Goal: Book appointment/travel/reservation

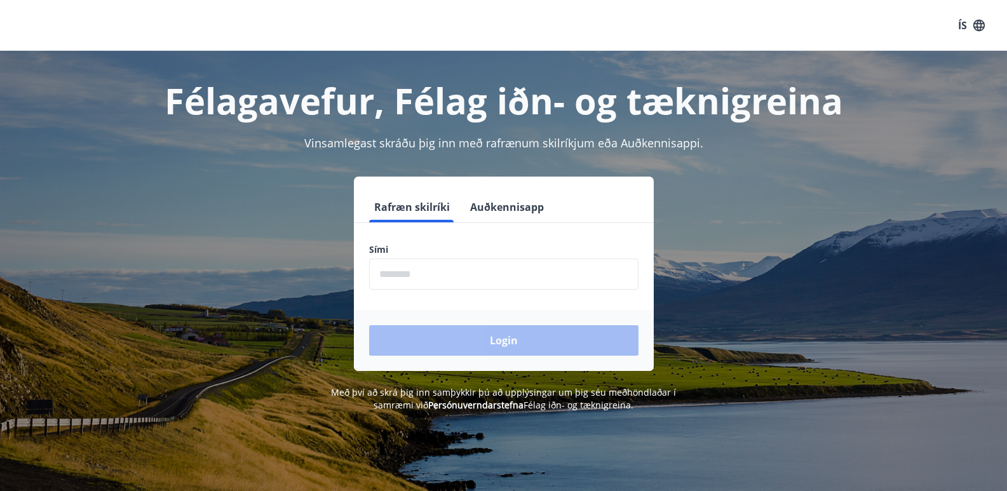
click at [394, 269] on input "phone" at bounding box center [503, 274] width 269 height 31
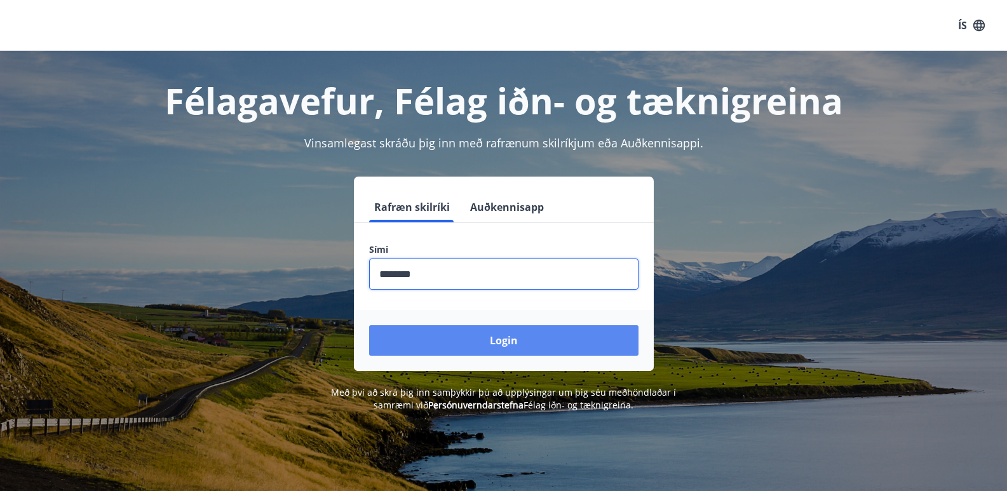
type input "********"
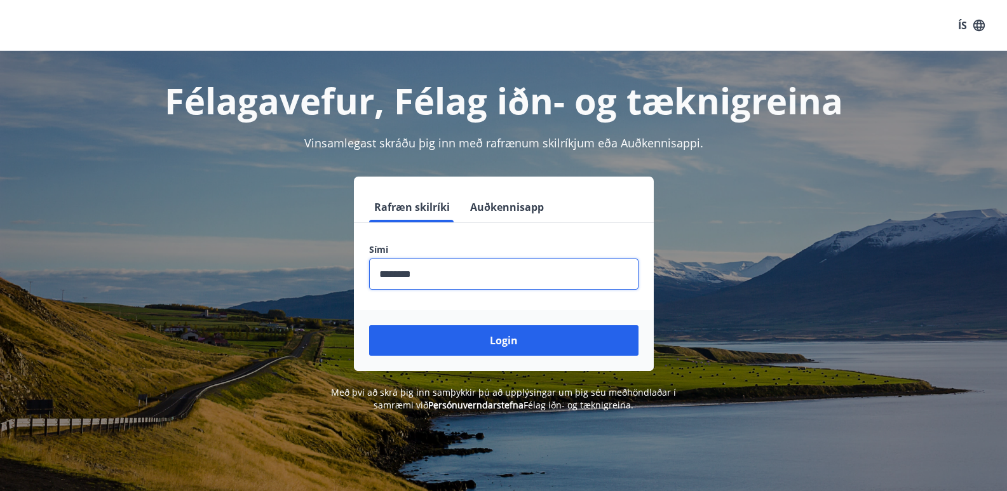
click at [452, 346] on button "Login" at bounding box center [503, 340] width 269 height 30
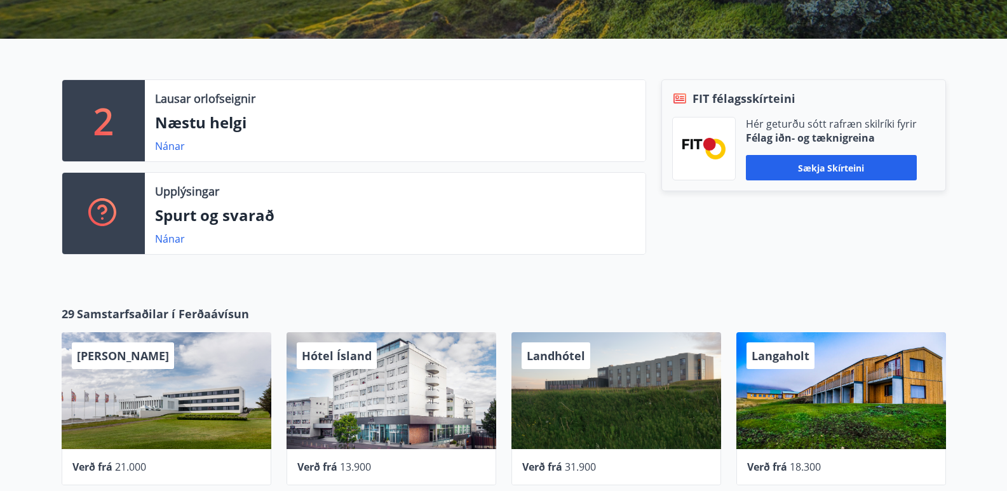
scroll to position [212, 0]
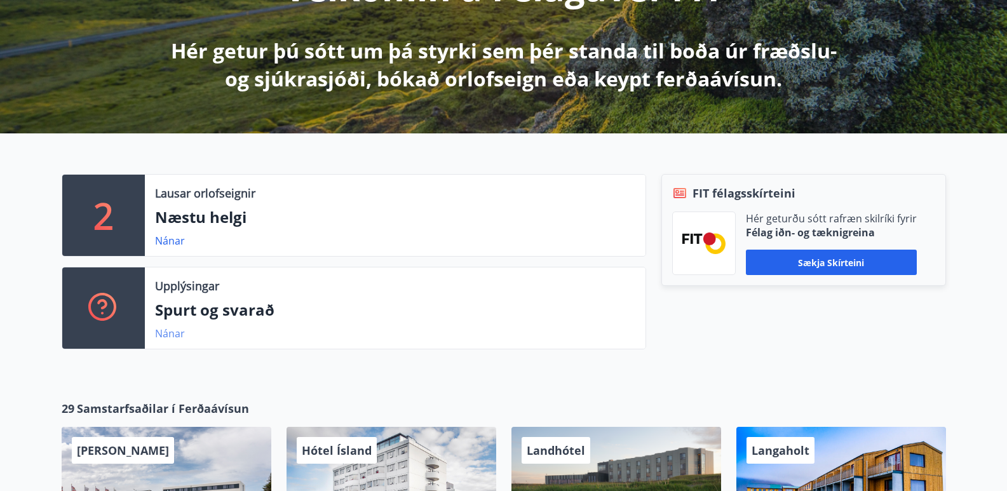
click at [173, 329] on link "Nánar" at bounding box center [170, 334] width 30 height 14
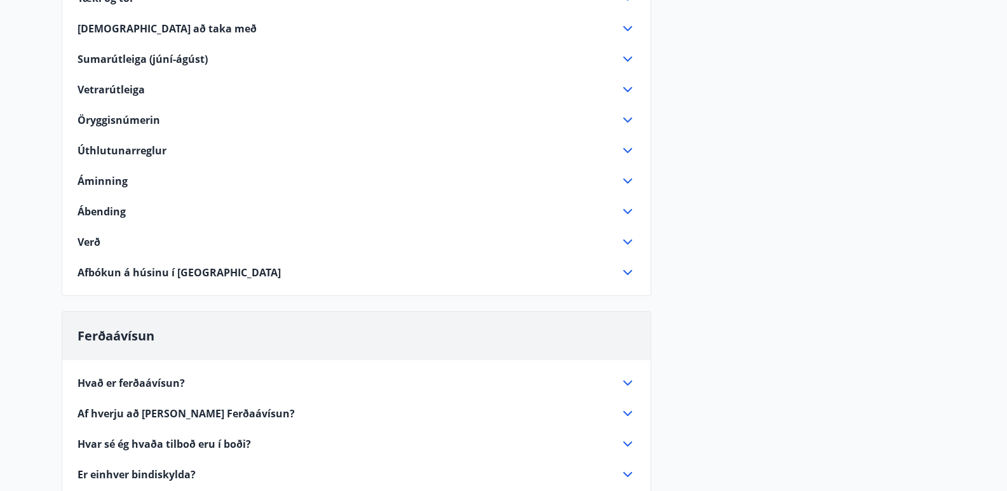
scroll to position [424, 0]
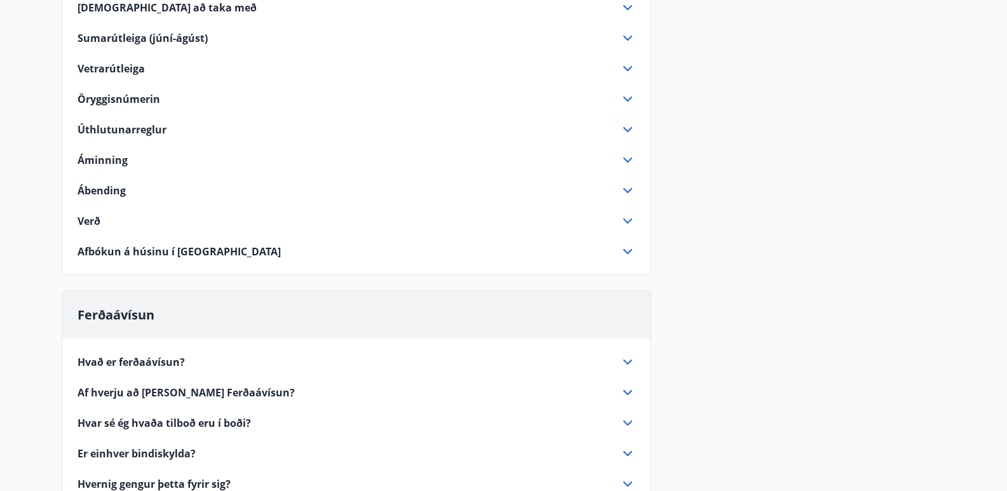
click at [99, 363] on span "Hvað er ferðaávísun?" at bounding box center [131, 362] width 107 height 14
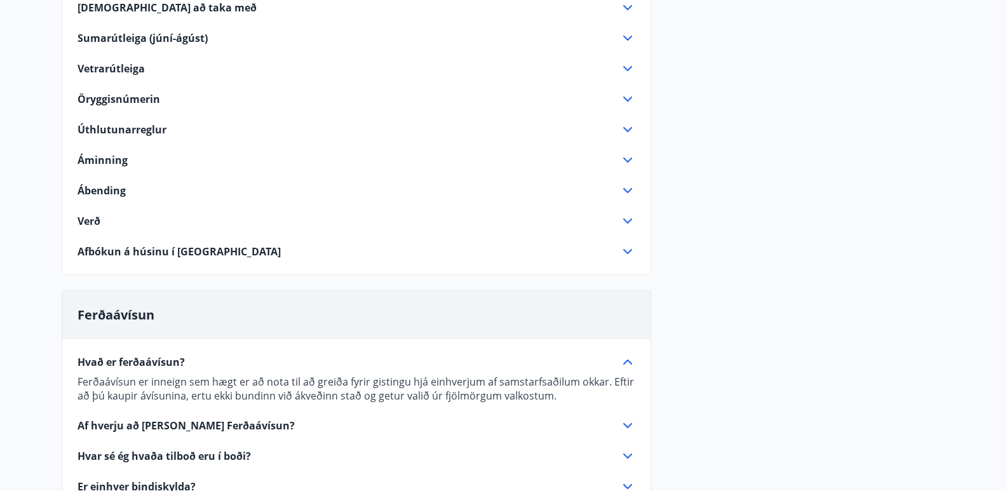
scroll to position [529, 0]
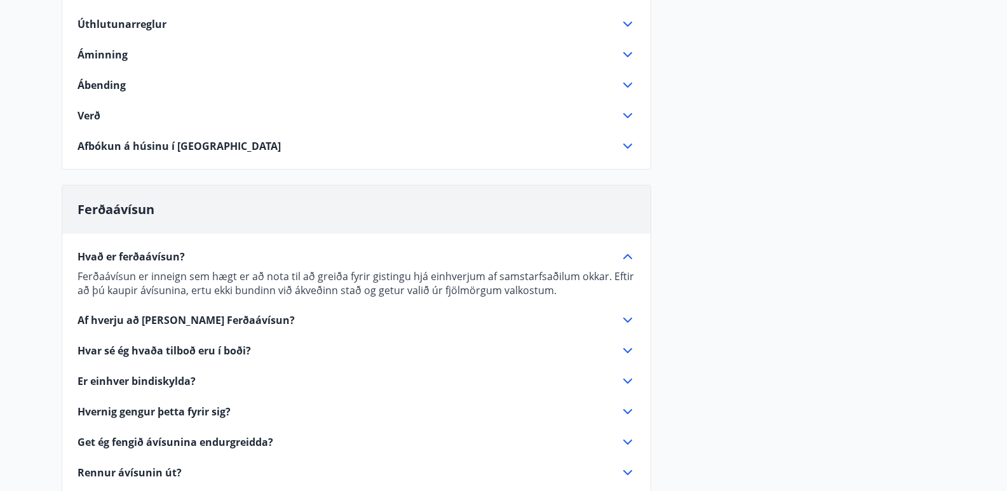
click at [92, 319] on span "Af hverju að [PERSON_NAME] Ferðaávísun?" at bounding box center [186, 320] width 217 height 14
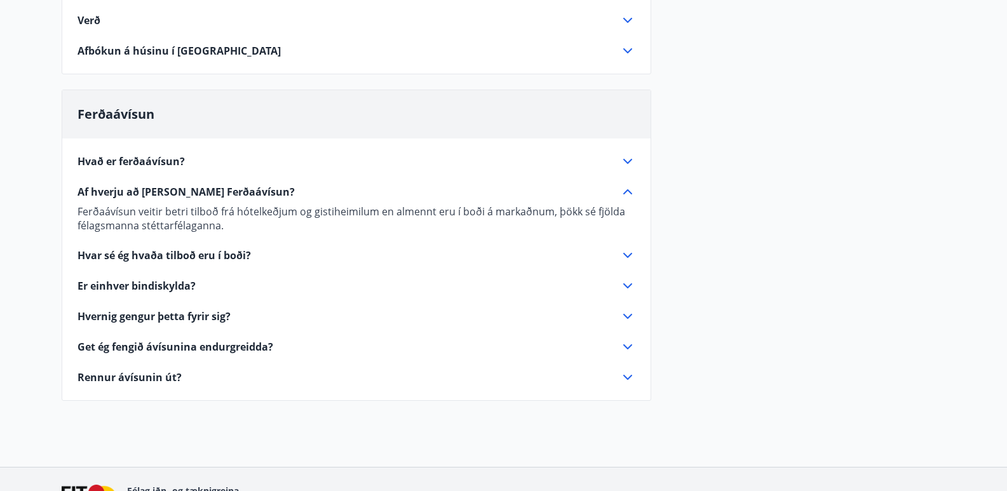
scroll to position [635, 0]
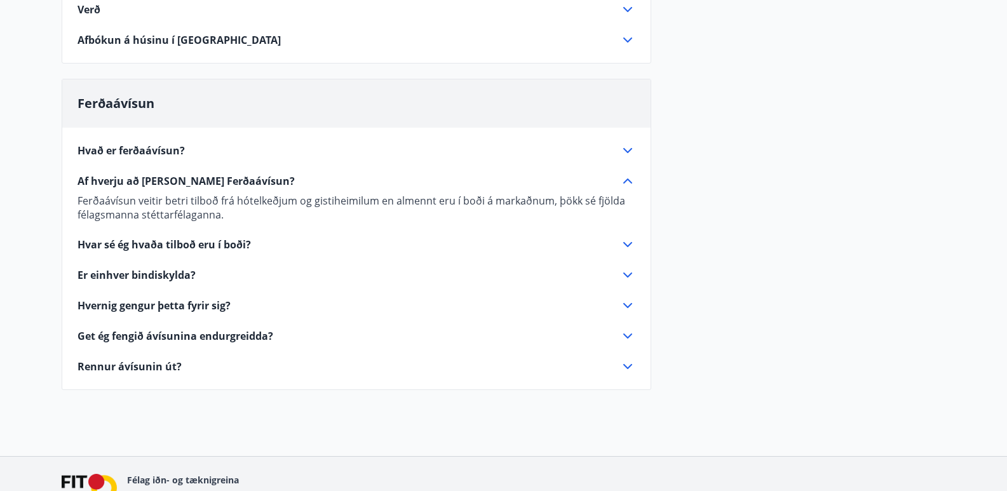
click at [133, 334] on span "Get ég fengið ávísunina endurgreidda?" at bounding box center [176, 336] width 196 height 14
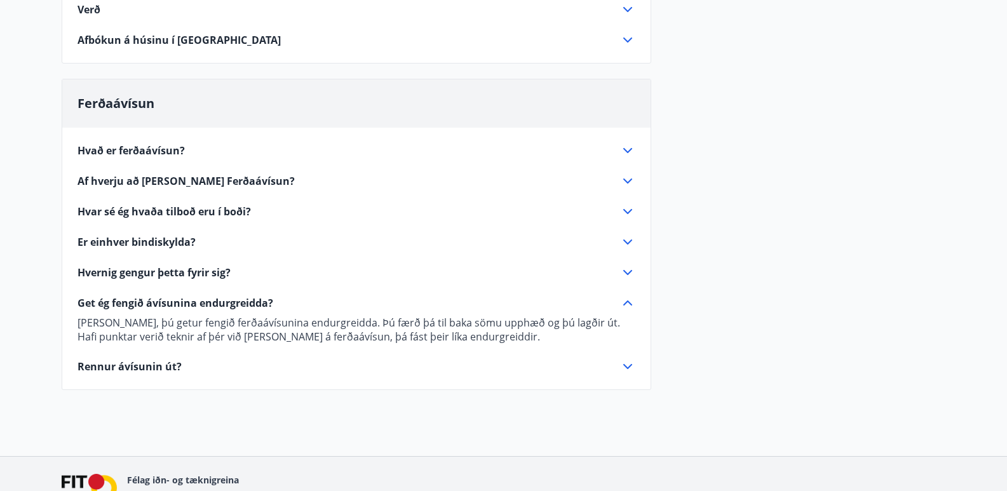
click at [118, 364] on span "Rennur ávísunin út?" at bounding box center [130, 367] width 104 height 14
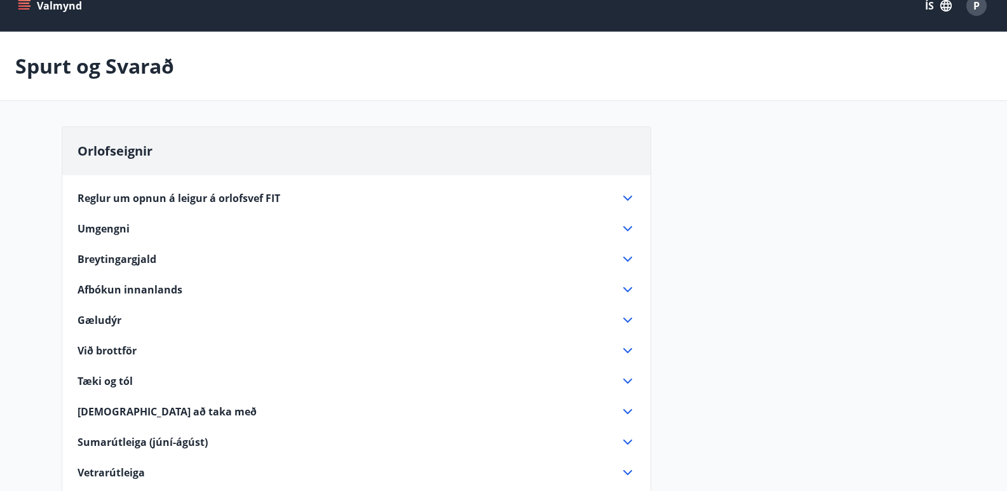
scroll to position [0, 0]
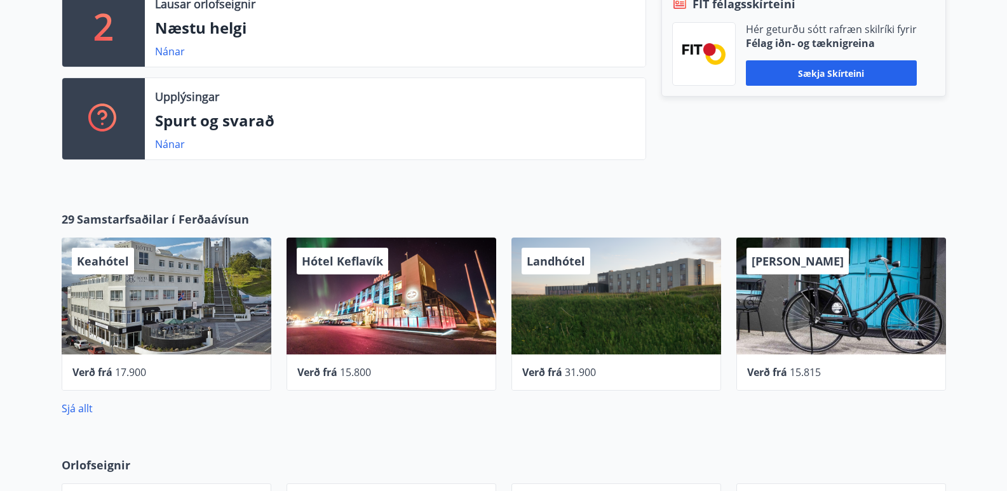
scroll to position [423, 0]
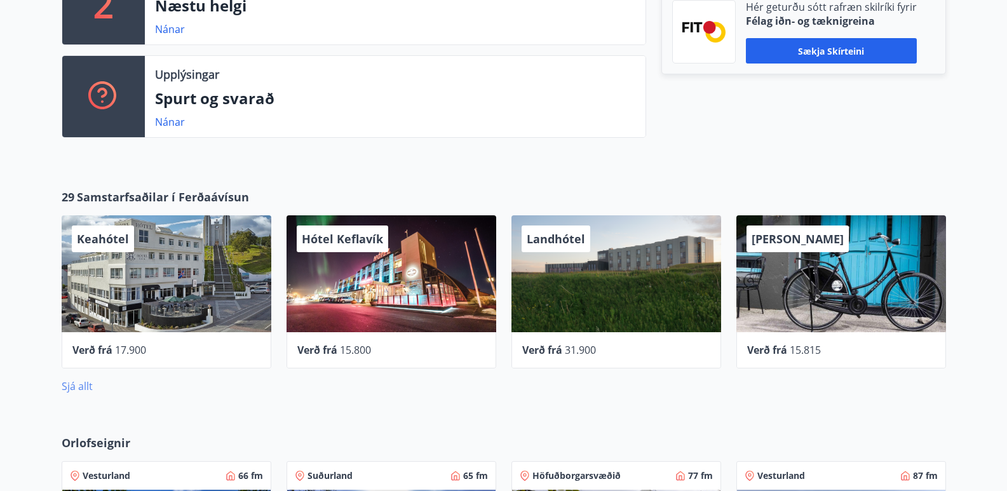
click at [72, 386] on link "Sjá allt" at bounding box center [77, 386] width 31 height 14
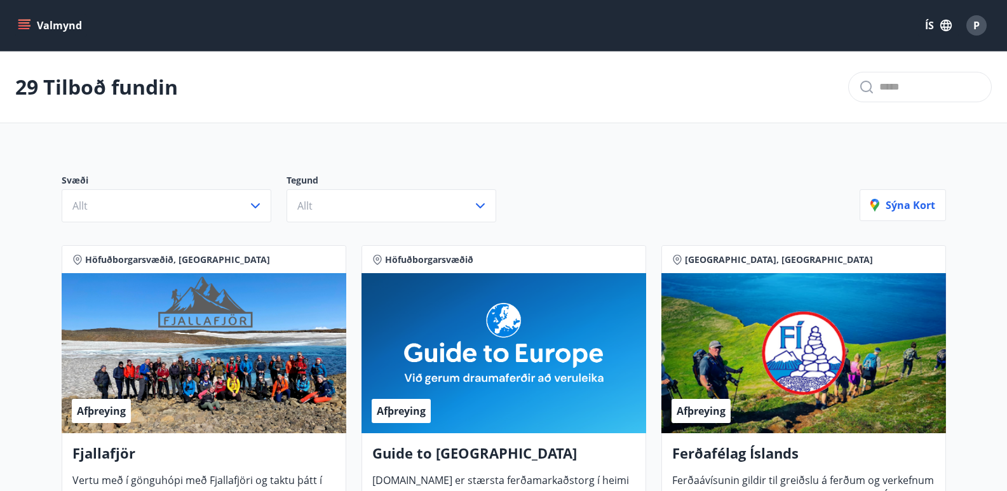
click at [24, 24] on icon "menu" at bounding box center [23, 22] width 11 height 1
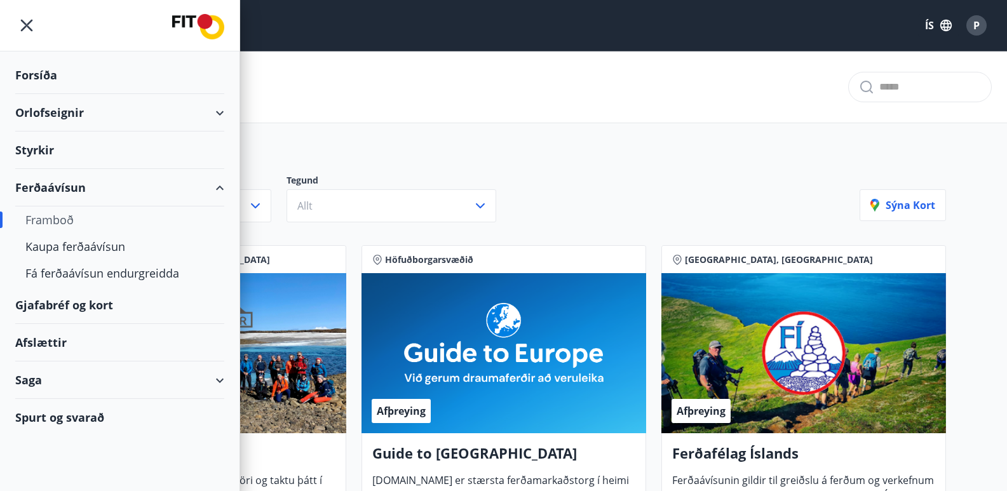
click at [46, 349] on div "Afslættir" at bounding box center [119, 342] width 209 height 37
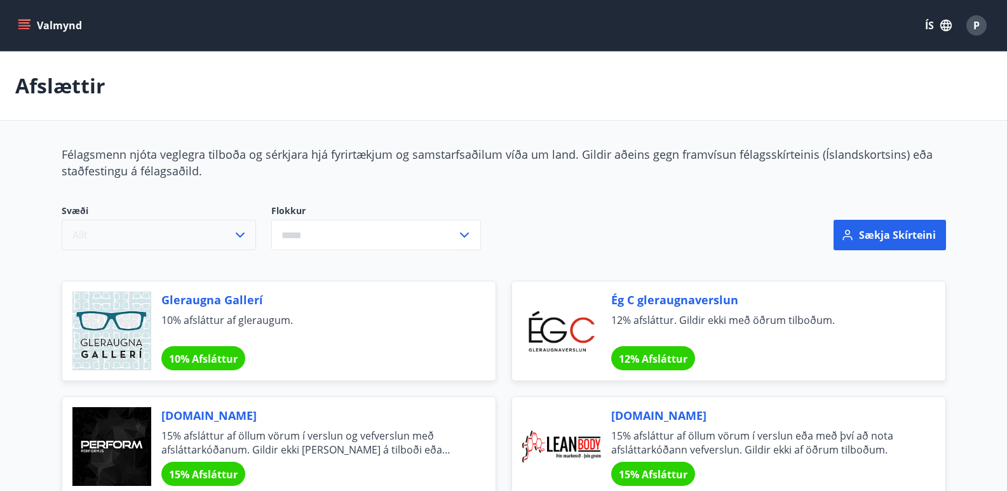
click at [224, 245] on button "Allt" at bounding box center [159, 235] width 194 height 30
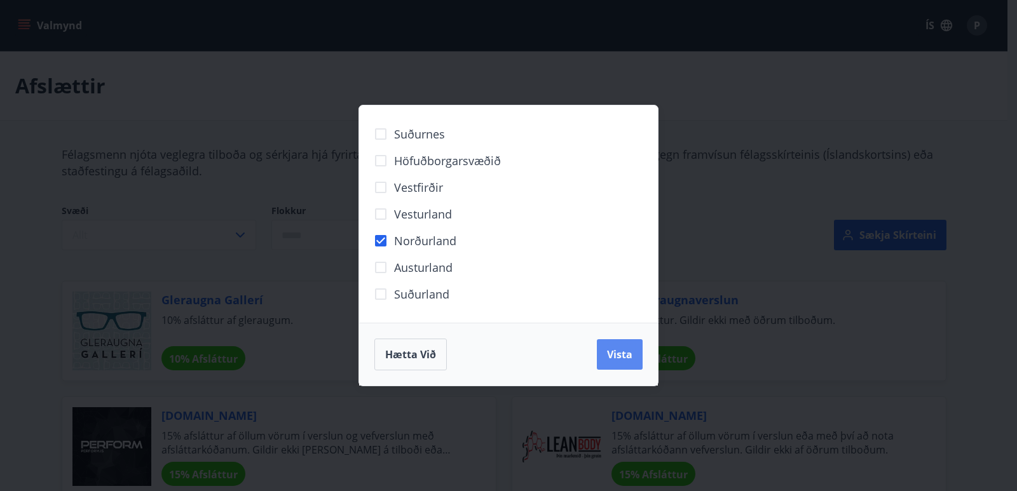
click at [621, 360] on span "Vista" at bounding box center [619, 355] width 25 height 14
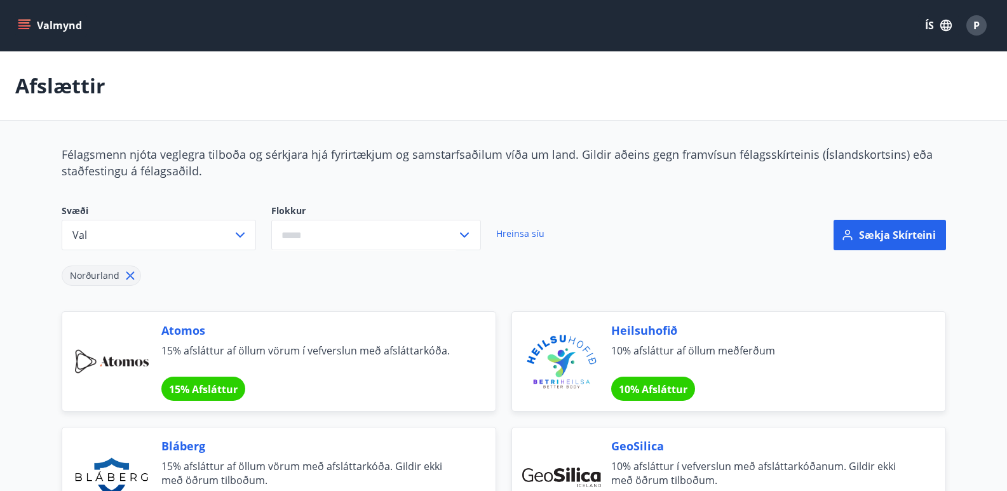
click at [130, 276] on icon at bounding box center [130, 276] width 14 height 14
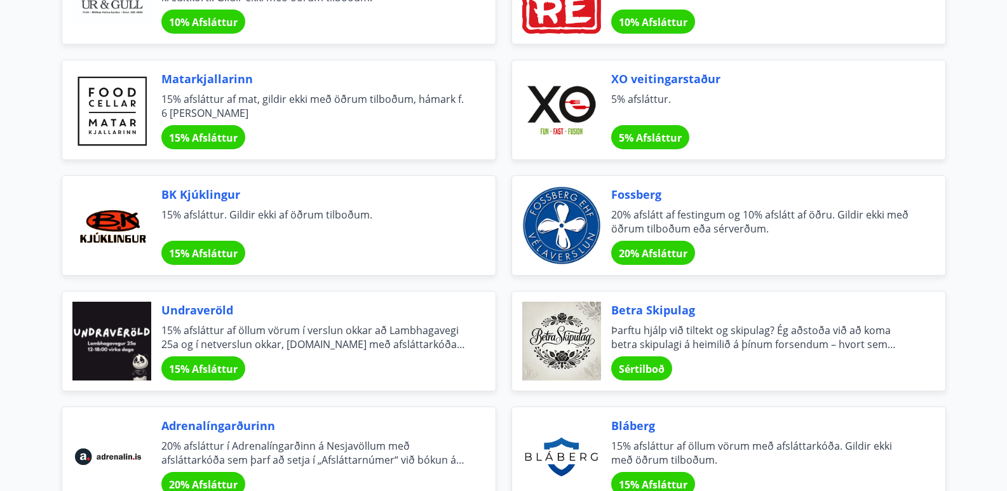
scroll to position [1165, 0]
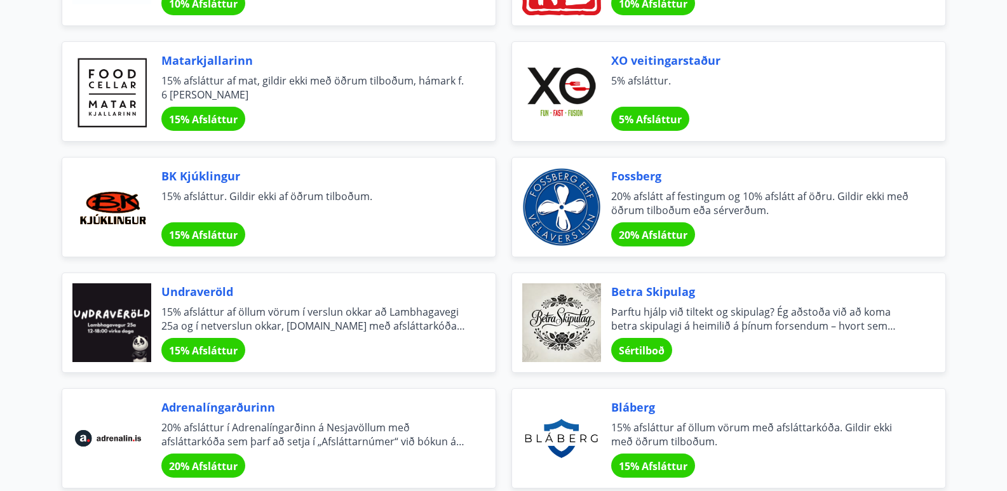
click at [184, 177] on span "BK Kjúklingur" at bounding box center [313, 176] width 304 height 17
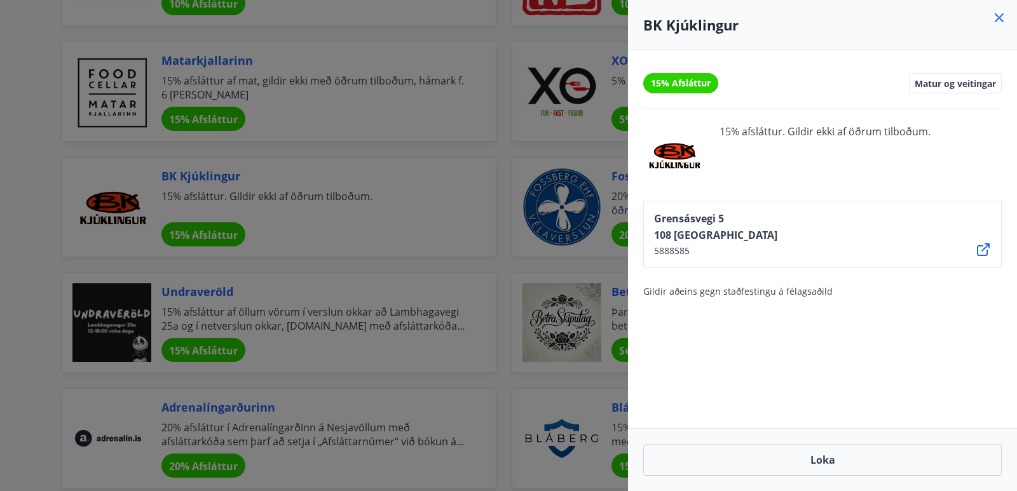
click at [998, 23] on icon at bounding box center [998, 17] width 15 height 15
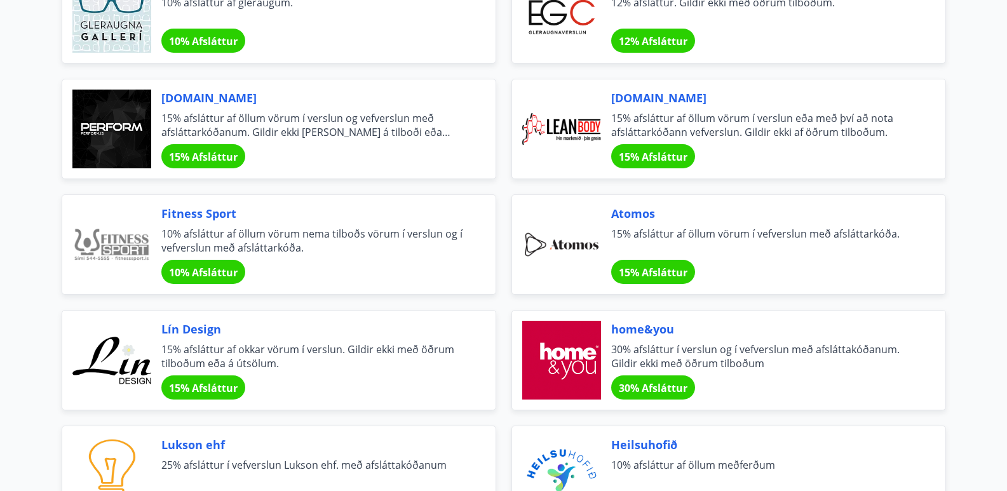
scroll to position [0, 0]
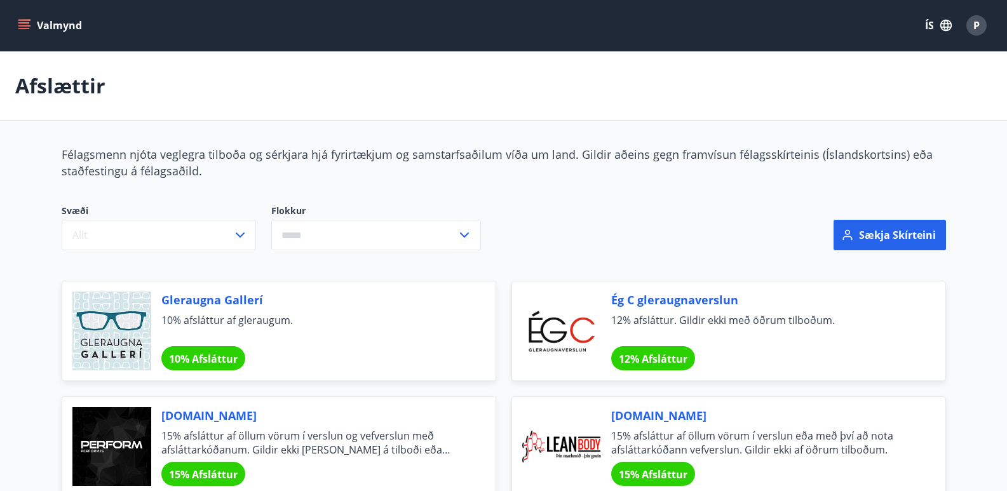
click at [24, 30] on icon "menu" at bounding box center [24, 25] width 13 height 13
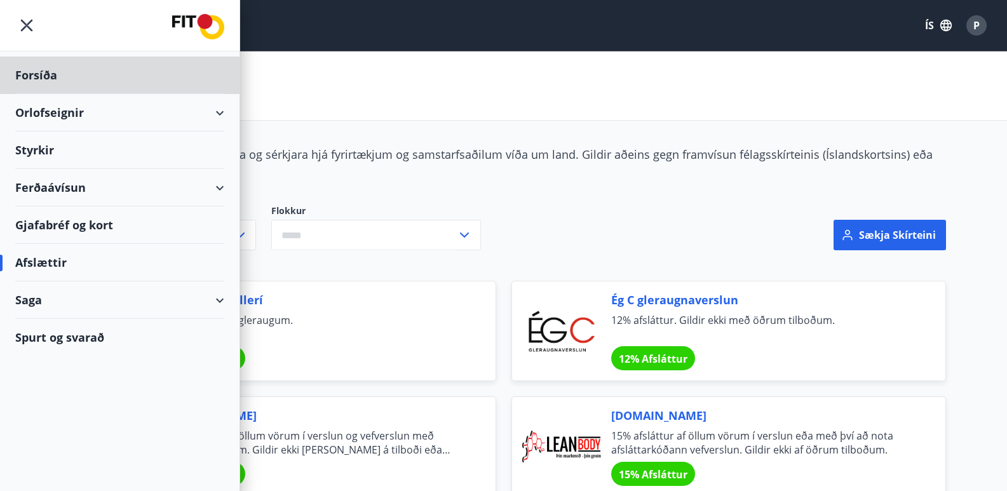
click at [45, 94] on div "Styrkir" at bounding box center [119, 75] width 209 height 37
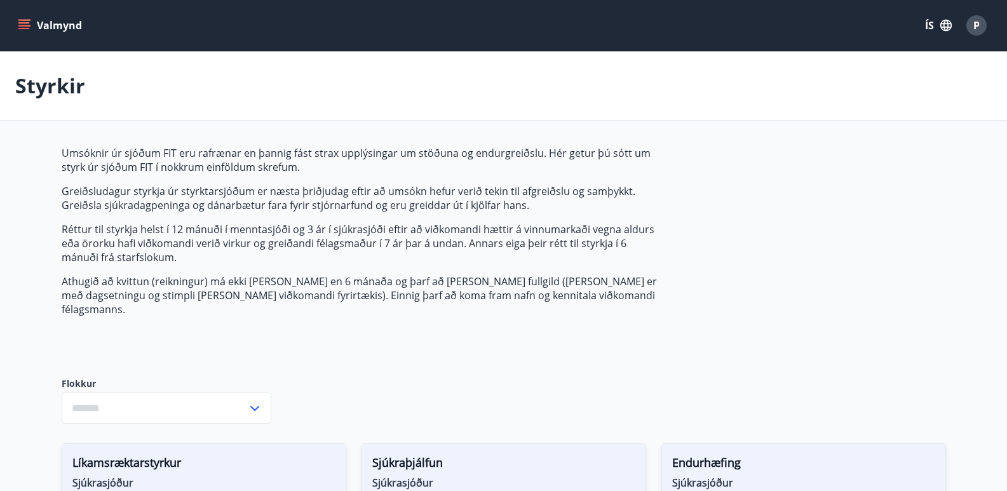
type input "***"
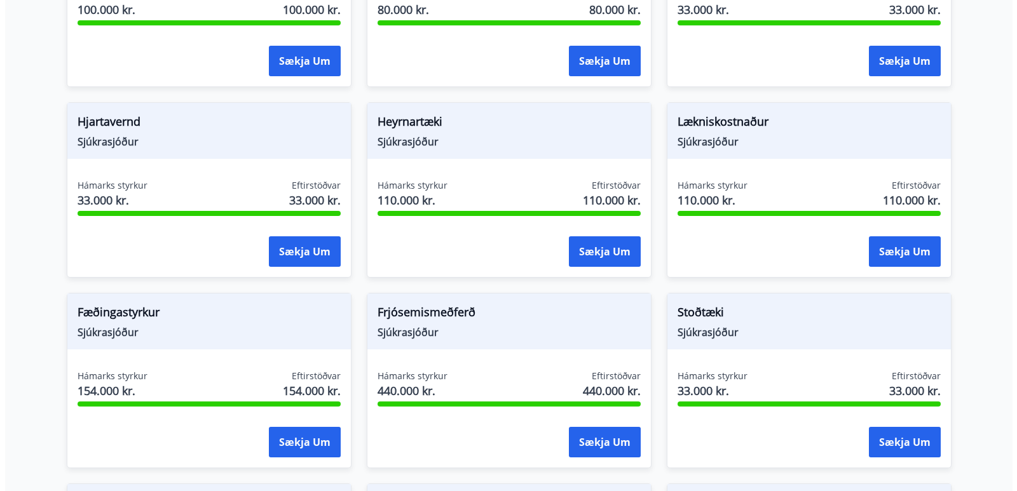
scroll to position [680, 0]
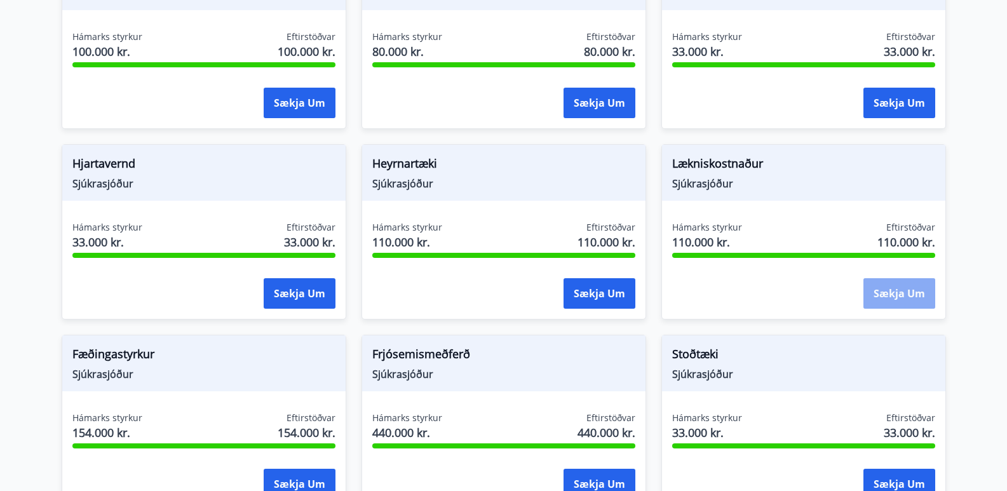
click at [898, 283] on button "Sækja um" at bounding box center [899, 293] width 72 height 30
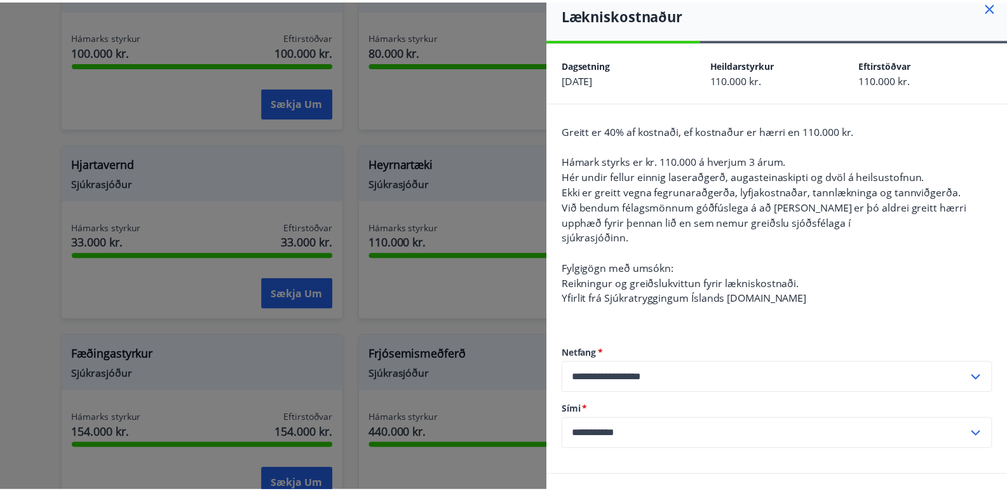
scroll to position [0, 0]
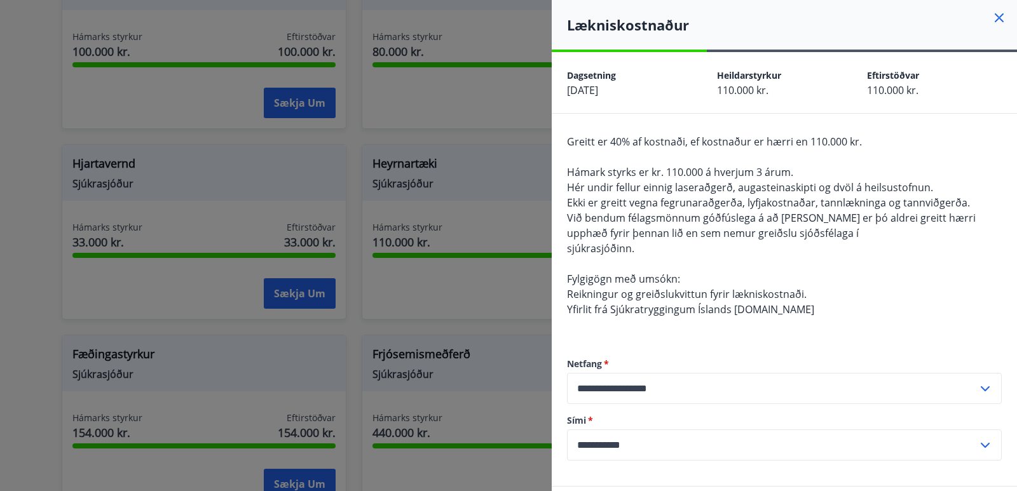
click at [994, 20] on icon at bounding box center [998, 17] width 9 height 9
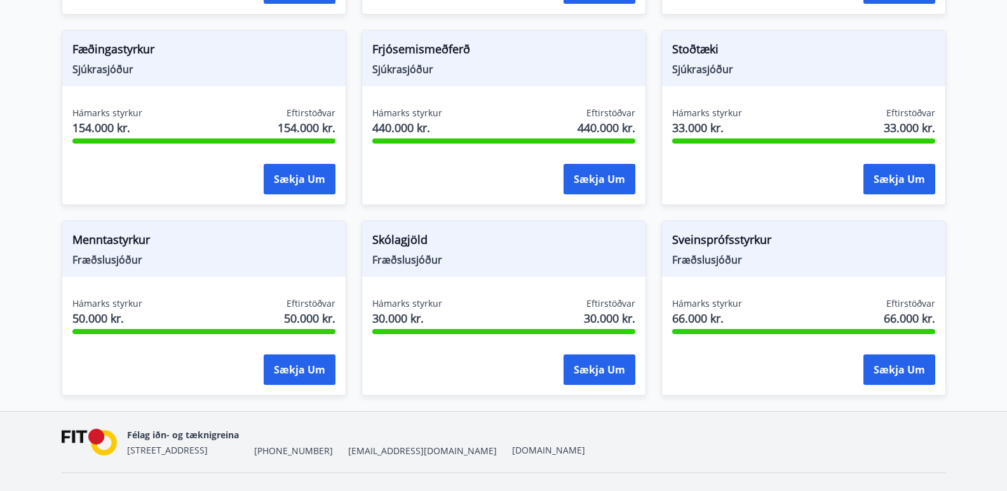
scroll to position [998, 0]
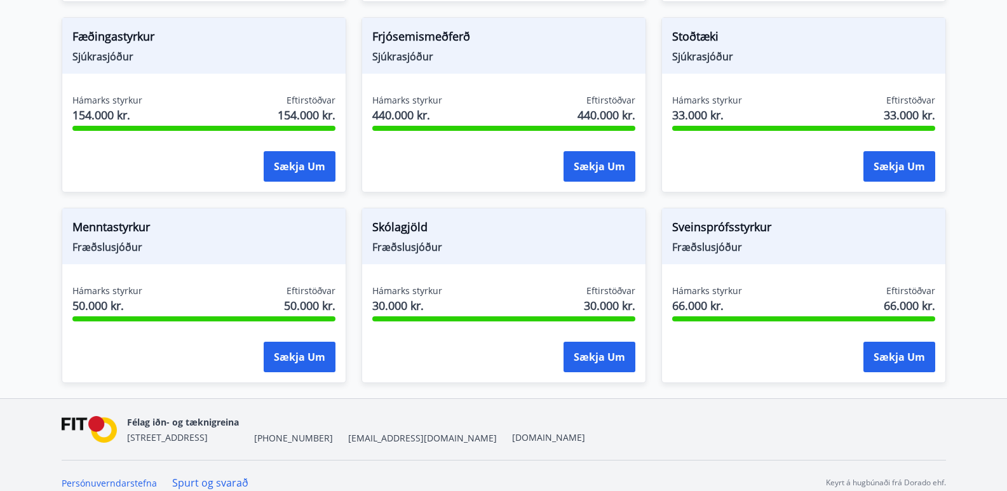
click at [120, 219] on span "Menntastyrkur" at bounding box center [203, 230] width 263 height 22
click at [295, 342] on button "Sækja um" at bounding box center [300, 357] width 72 height 30
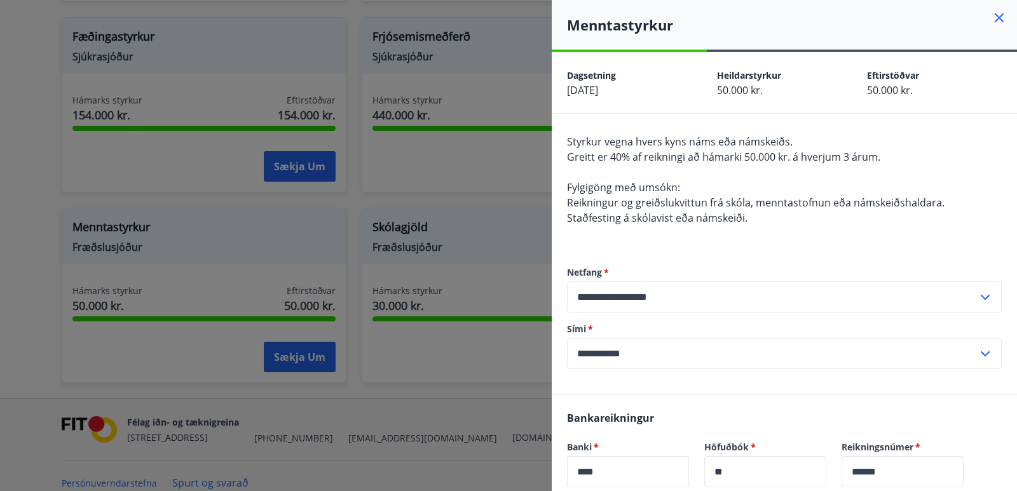
click at [991, 22] on icon at bounding box center [998, 17] width 15 height 15
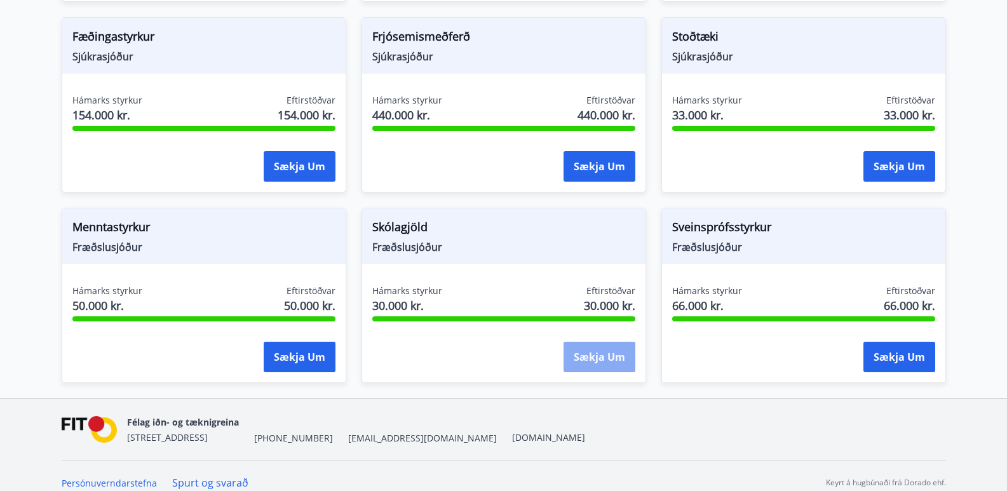
click at [581, 353] on button "Sækja um" at bounding box center [600, 357] width 72 height 30
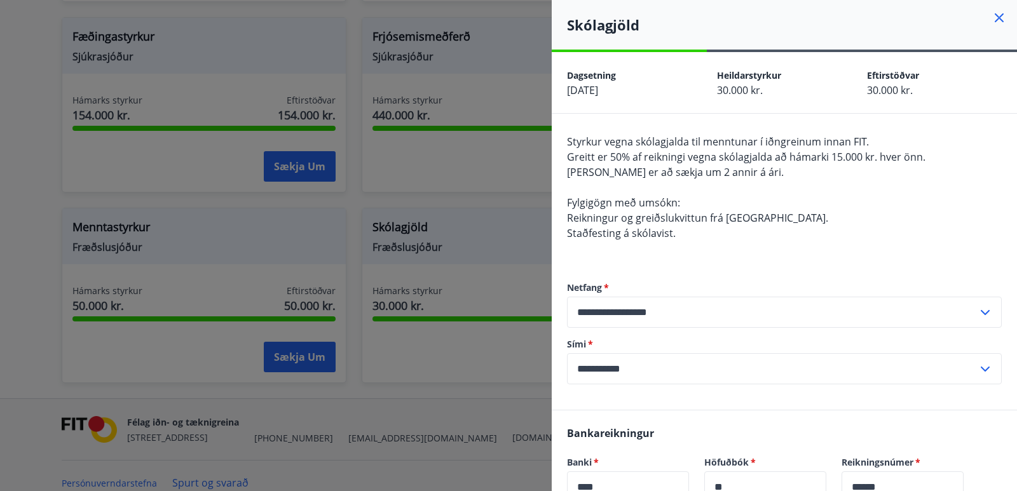
click at [994, 17] on icon at bounding box center [998, 17] width 9 height 9
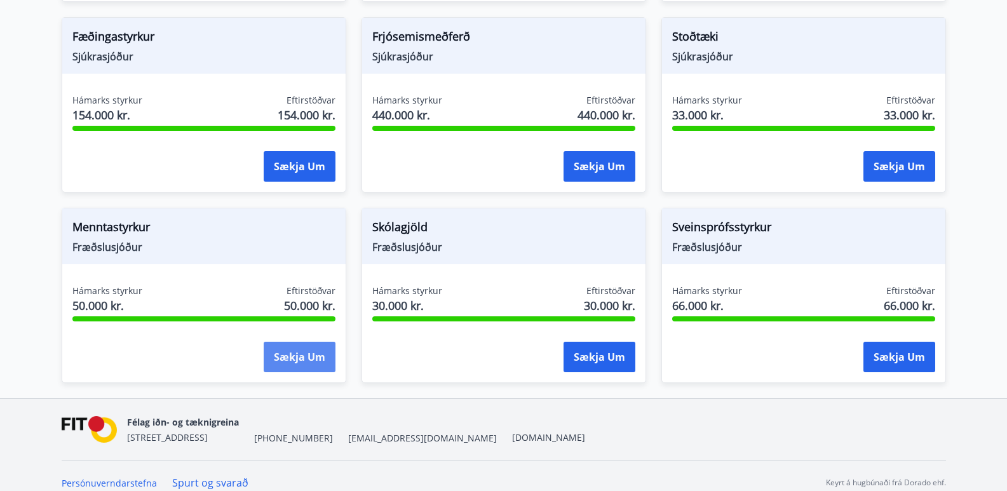
click at [297, 350] on button "Sækja um" at bounding box center [300, 357] width 72 height 30
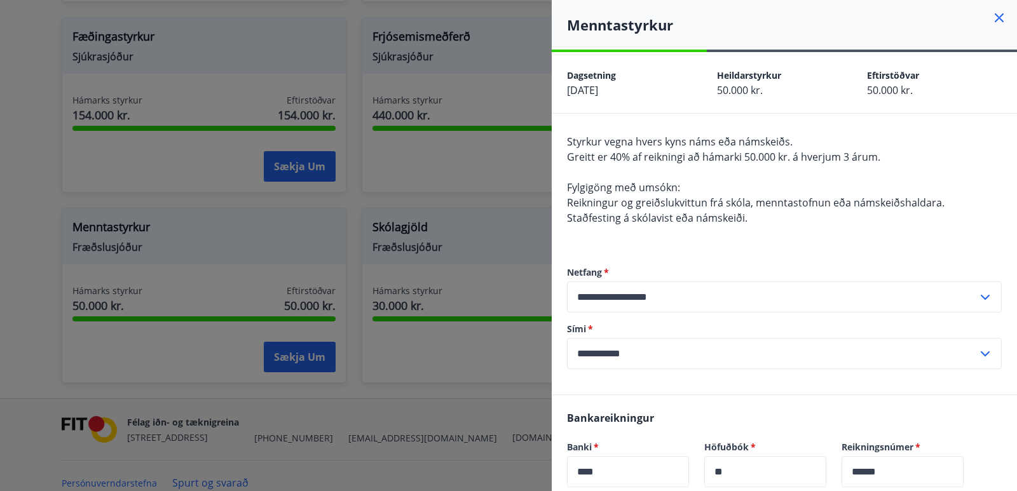
click at [991, 15] on icon at bounding box center [998, 17] width 15 height 15
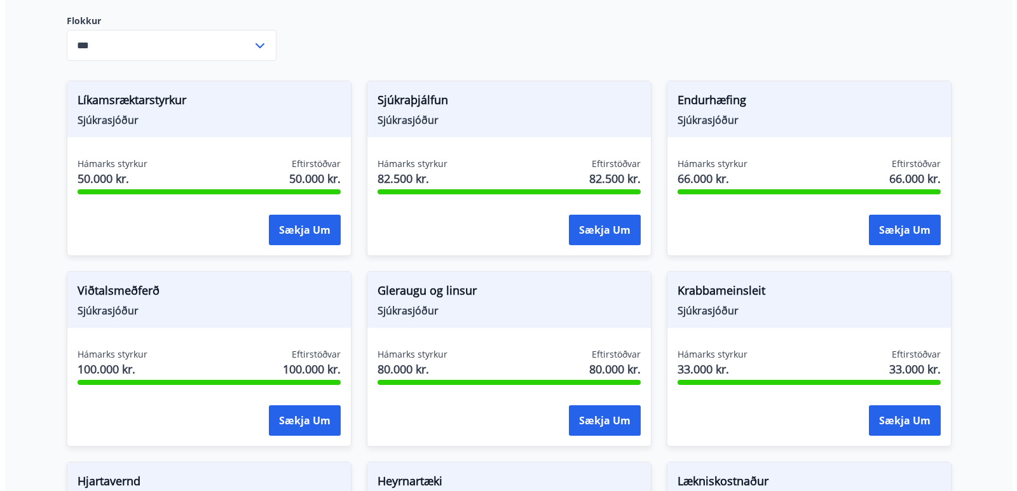
scroll to position [0, 0]
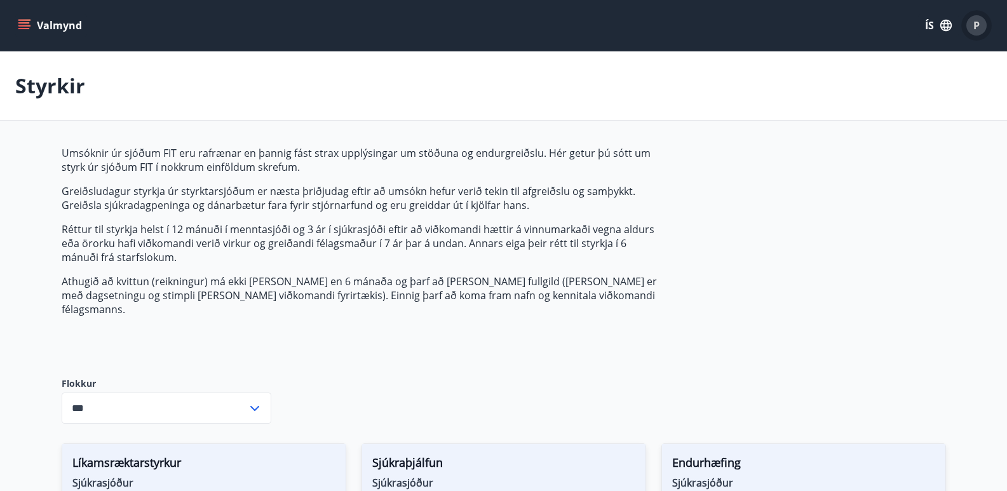
click at [984, 27] on div "P" at bounding box center [976, 25] width 20 height 20
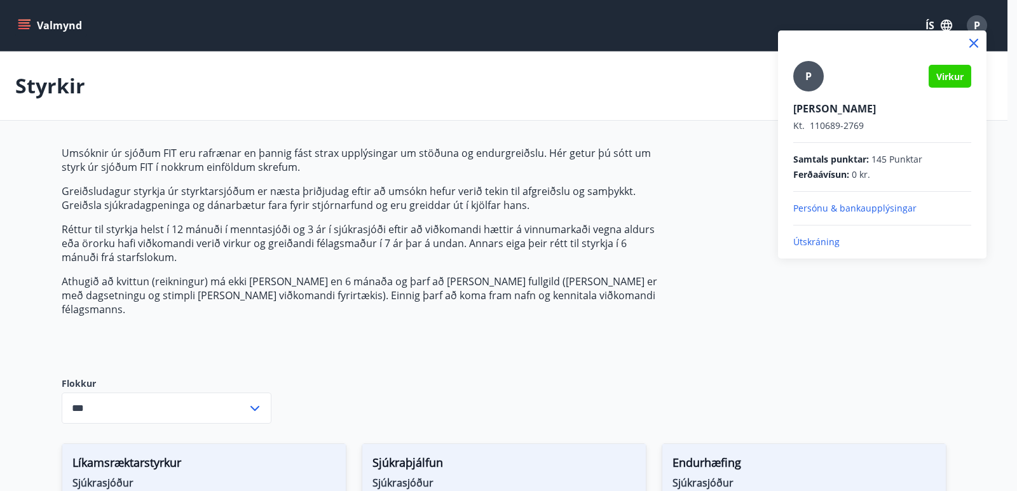
click at [814, 240] on p "Útskráning" at bounding box center [882, 242] width 178 height 13
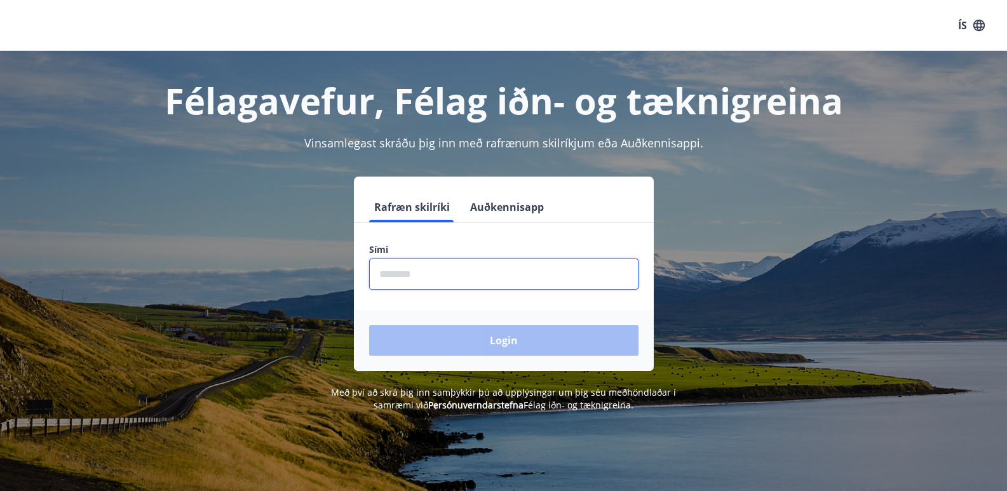
click at [392, 278] on input "phone" at bounding box center [503, 274] width 269 height 31
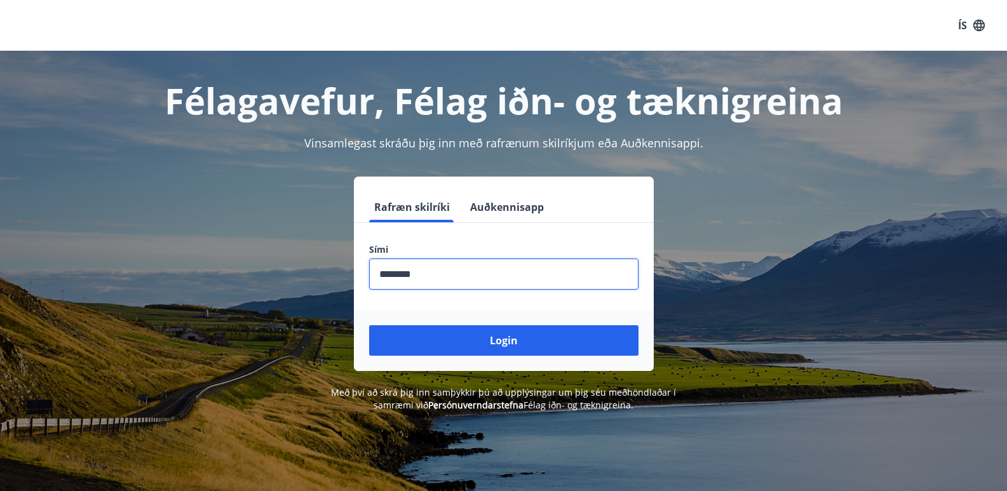
type input "********"
click at [369, 325] on button "Login" at bounding box center [503, 340] width 269 height 30
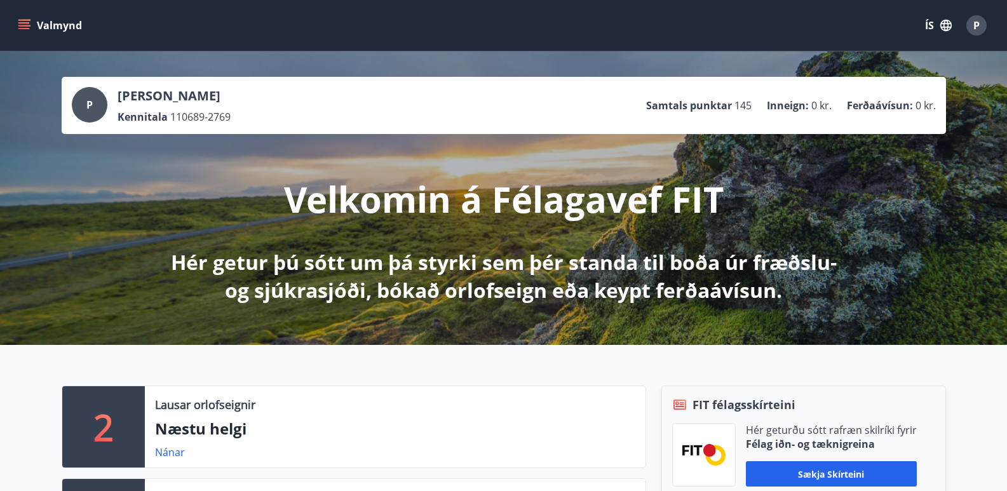
click at [27, 32] on button "Valmynd" at bounding box center [51, 25] width 72 height 23
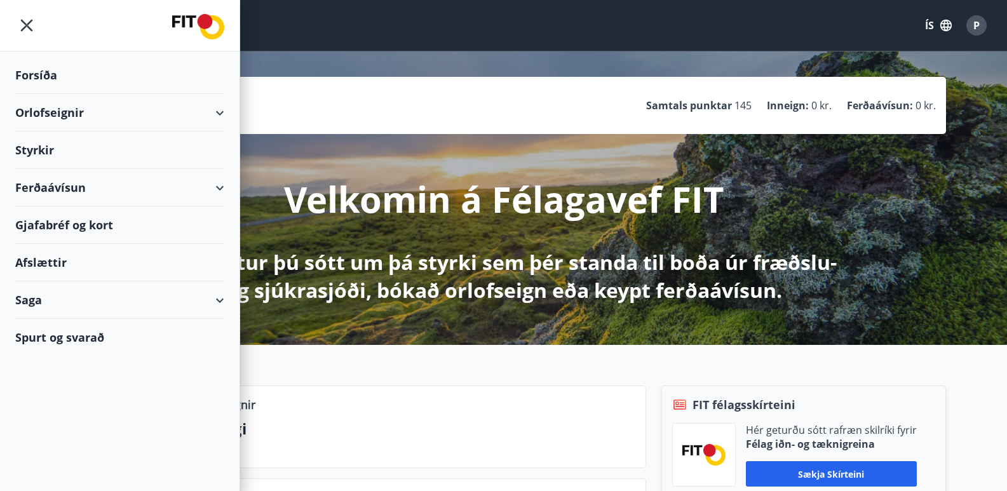
click at [214, 112] on div "Orlofseignir" at bounding box center [119, 112] width 209 height 37
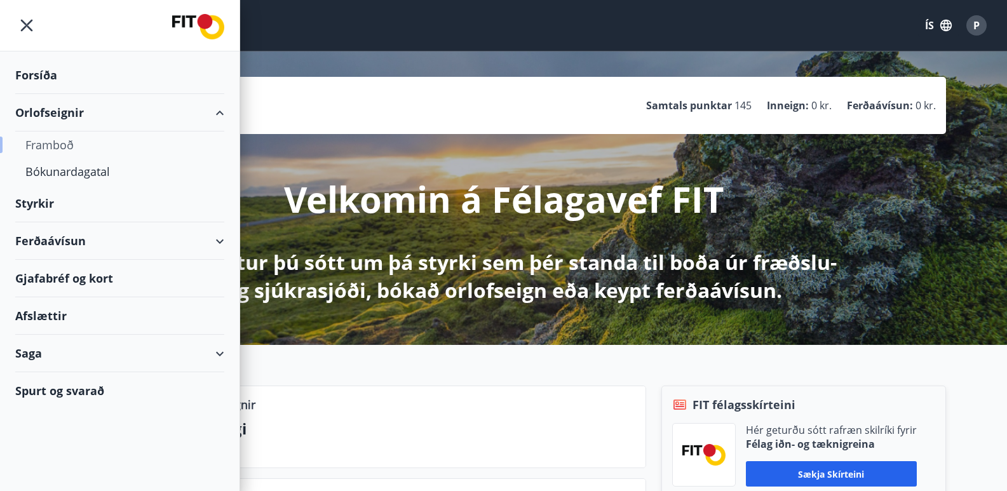
click at [58, 147] on div "Framboð" at bounding box center [119, 145] width 189 height 27
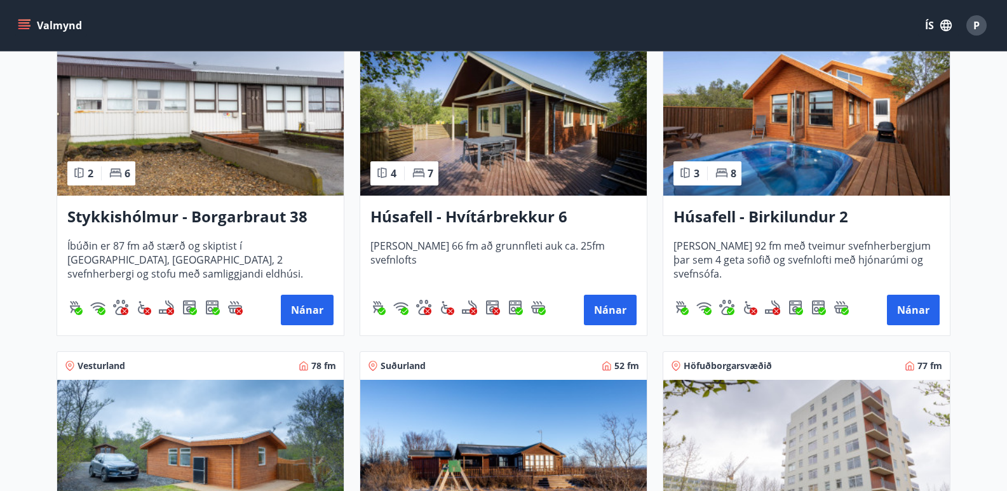
scroll to position [741, 0]
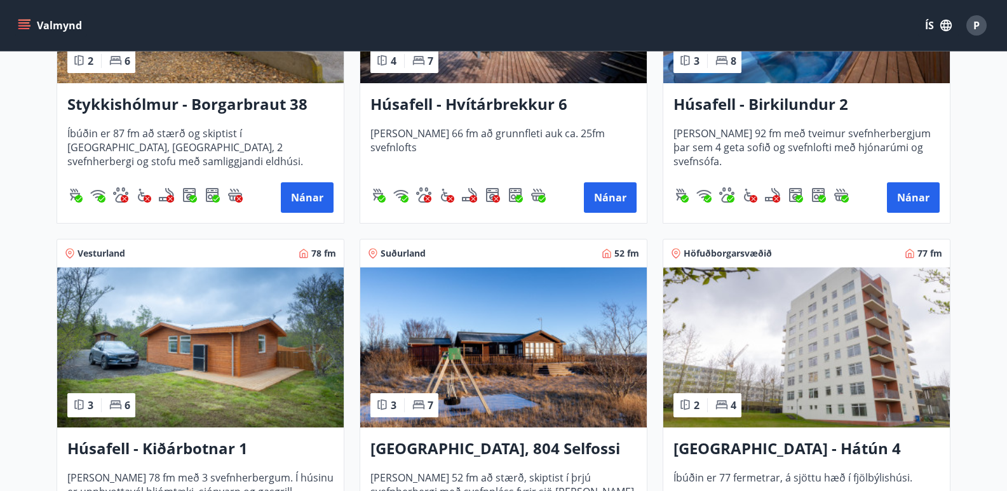
click at [163, 332] on img at bounding box center [200, 347] width 287 height 160
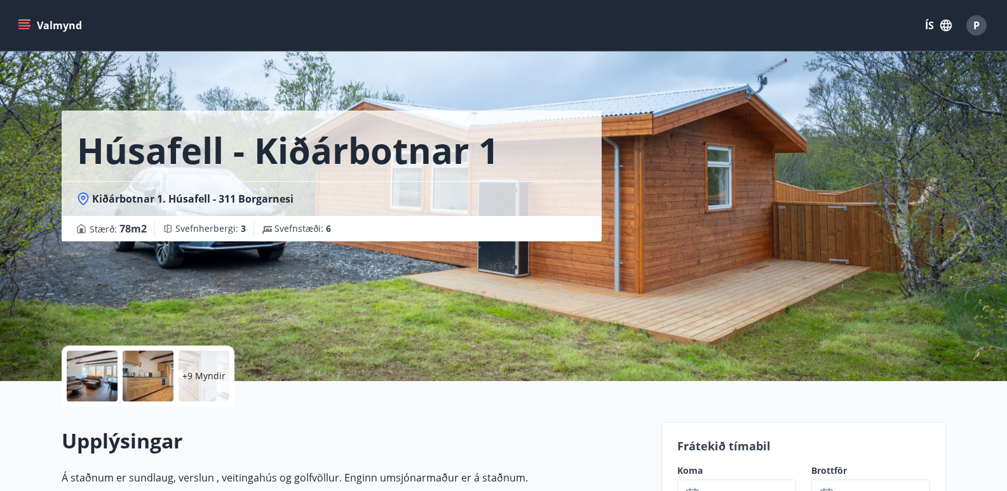
click at [440, 295] on div "Húsafell - Kiðárbotnar 1 Kiðárbotnar 1. Húsafell - 311 Borgarnesi Stærð : 78 m2…" at bounding box center [357, 190] width 590 height 381
click at [96, 370] on div at bounding box center [92, 376] width 51 height 51
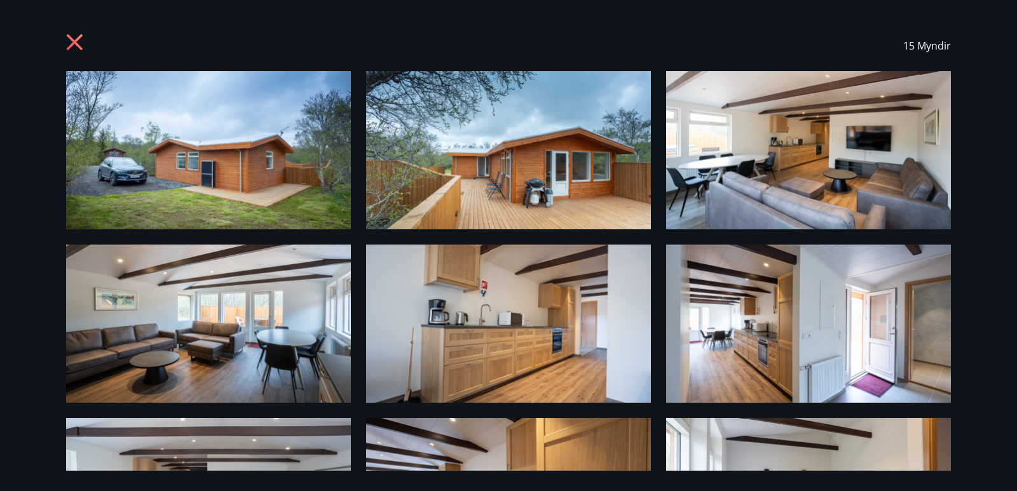
click at [212, 191] on img at bounding box center [208, 150] width 285 height 158
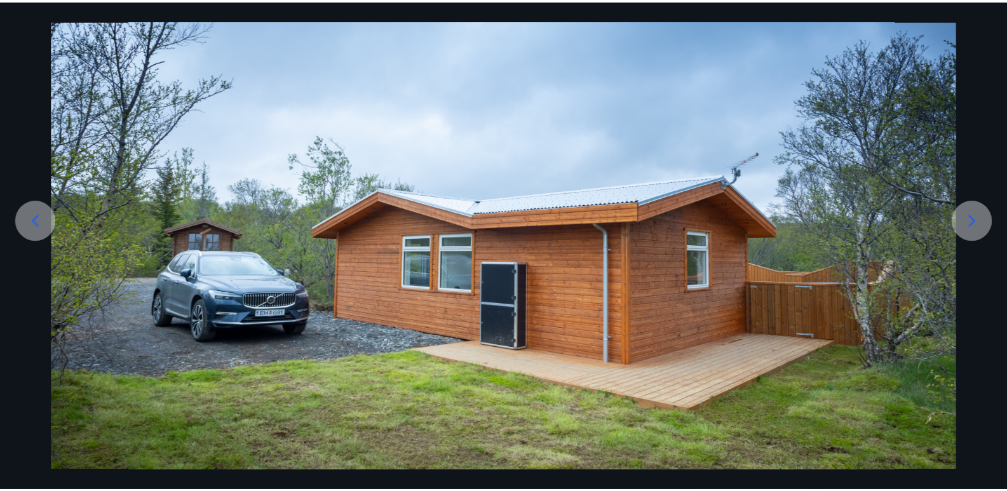
scroll to position [106, 0]
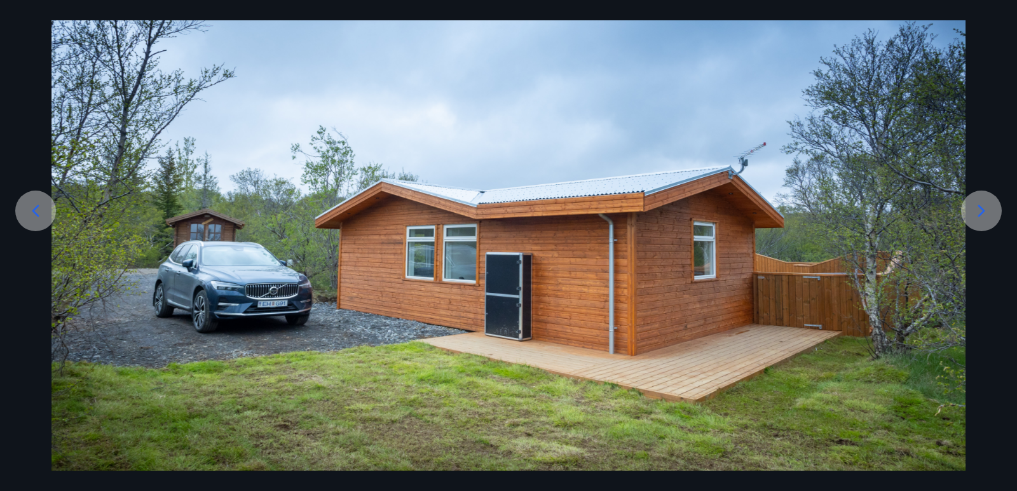
click at [984, 220] on icon at bounding box center [981, 211] width 20 height 20
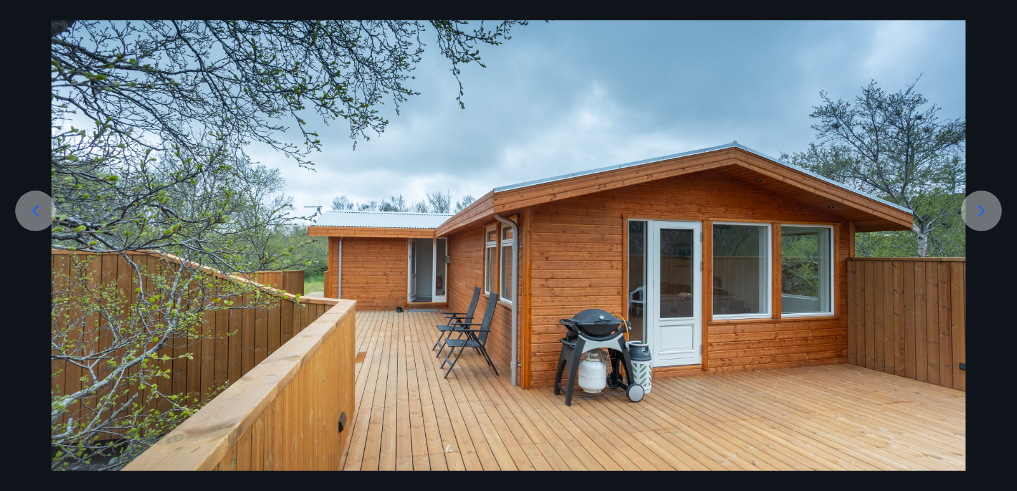
click at [984, 220] on icon at bounding box center [981, 211] width 20 height 20
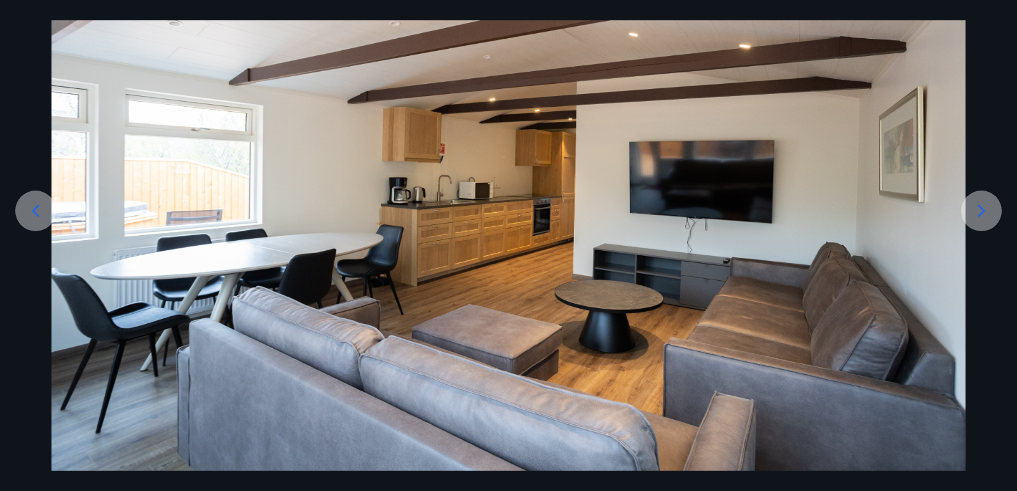
click at [984, 220] on icon at bounding box center [981, 211] width 20 height 20
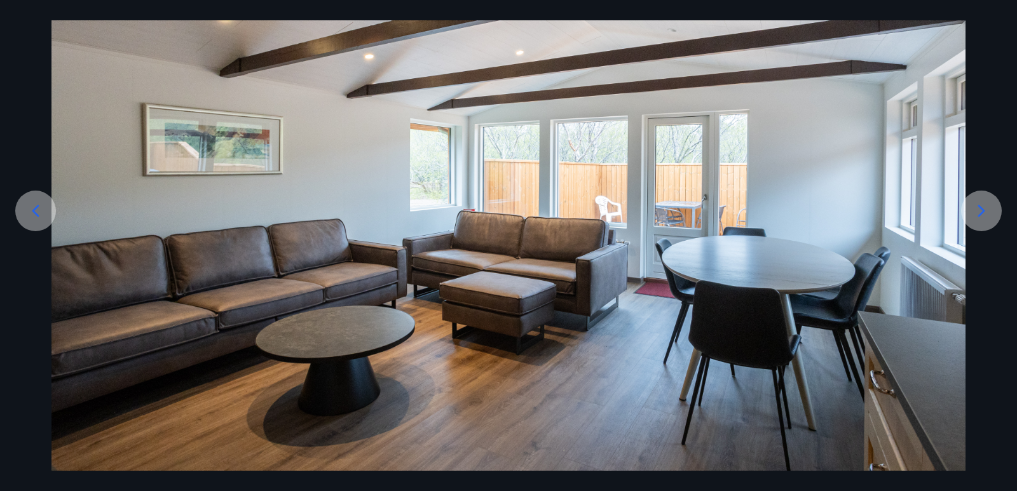
click at [984, 220] on icon at bounding box center [981, 211] width 20 height 20
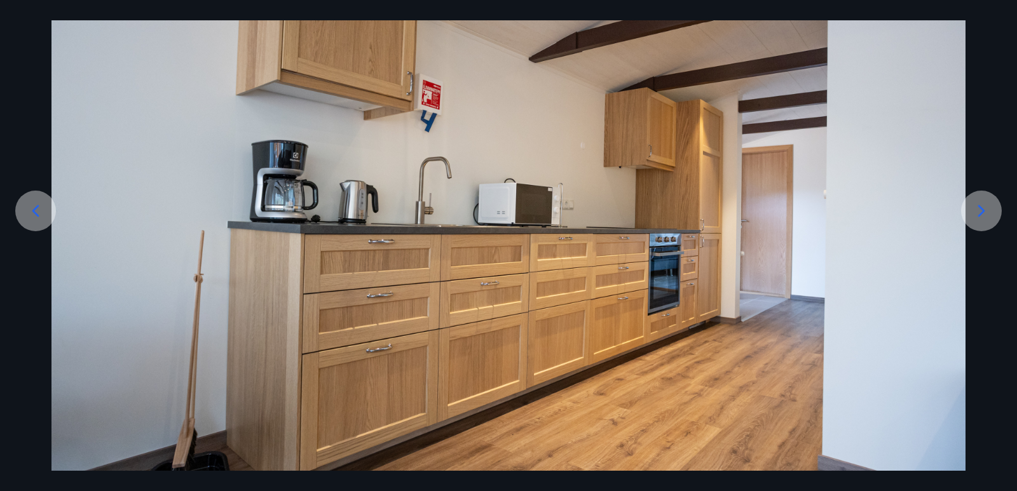
click at [984, 220] on icon at bounding box center [981, 211] width 20 height 20
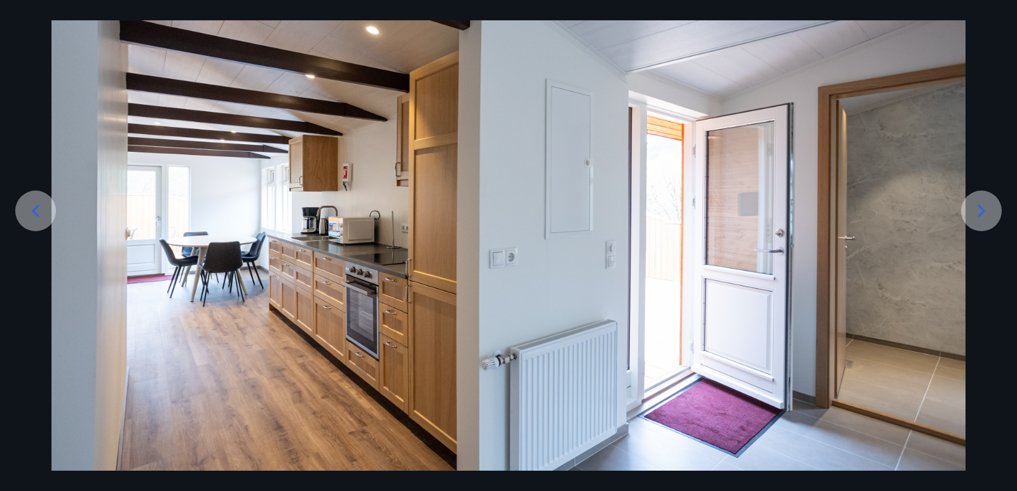
click at [984, 220] on icon at bounding box center [981, 211] width 20 height 20
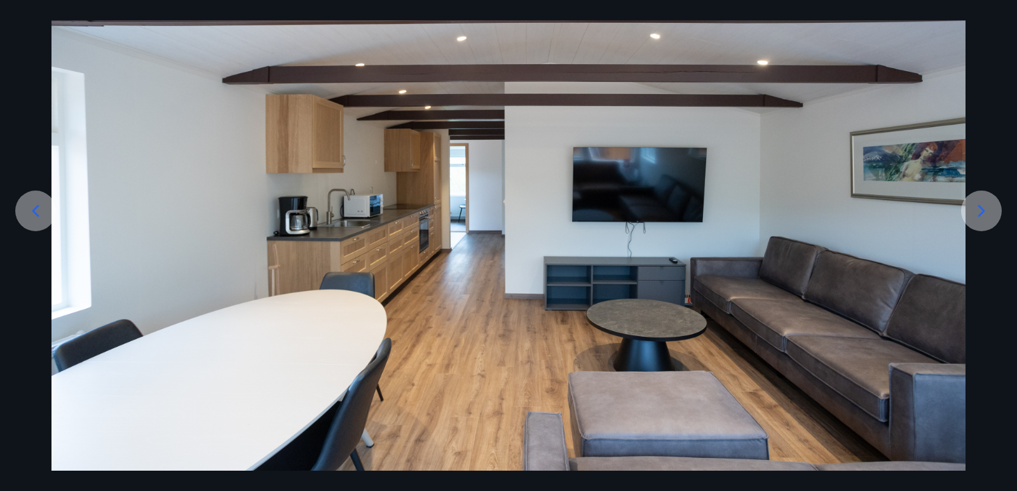
click at [984, 220] on icon at bounding box center [981, 211] width 20 height 20
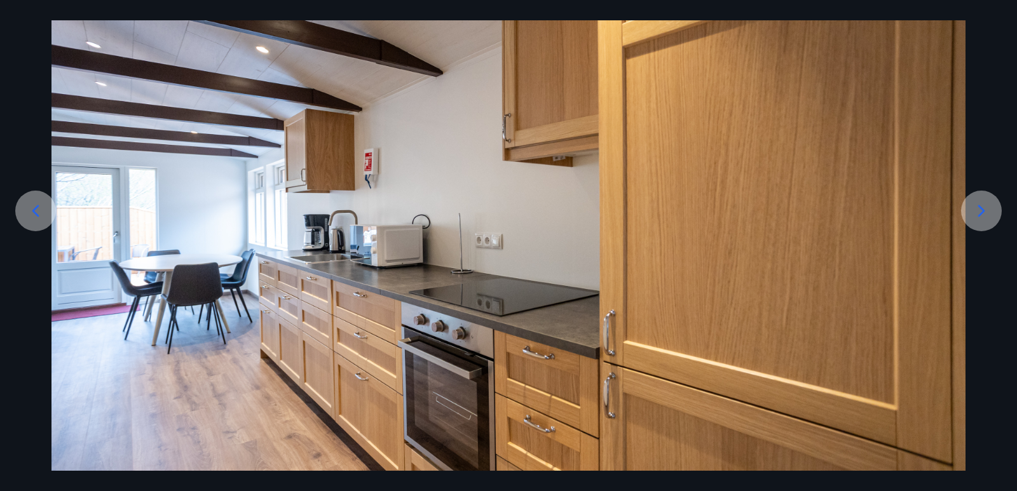
click at [984, 220] on icon at bounding box center [981, 211] width 20 height 20
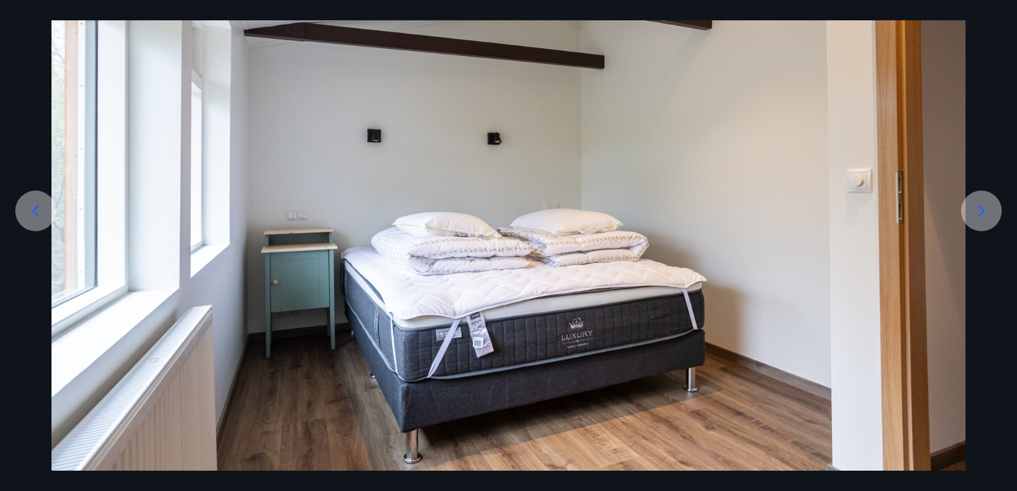
click at [984, 220] on icon at bounding box center [981, 211] width 20 height 20
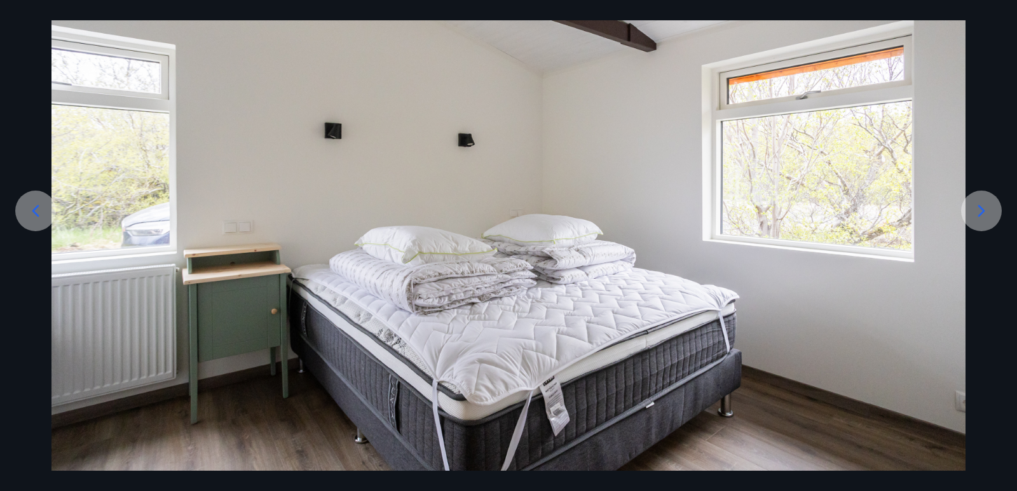
click at [984, 220] on icon at bounding box center [981, 211] width 20 height 20
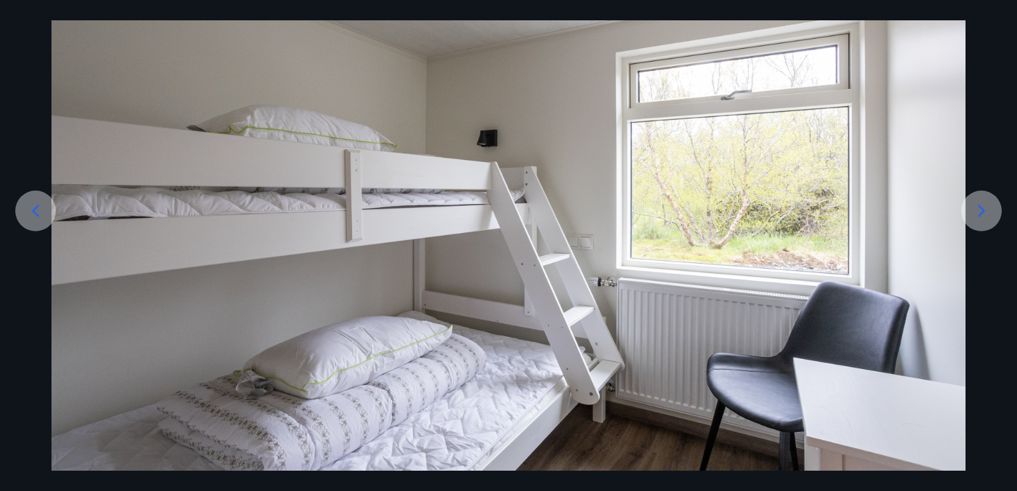
click at [984, 220] on icon at bounding box center [981, 211] width 20 height 20
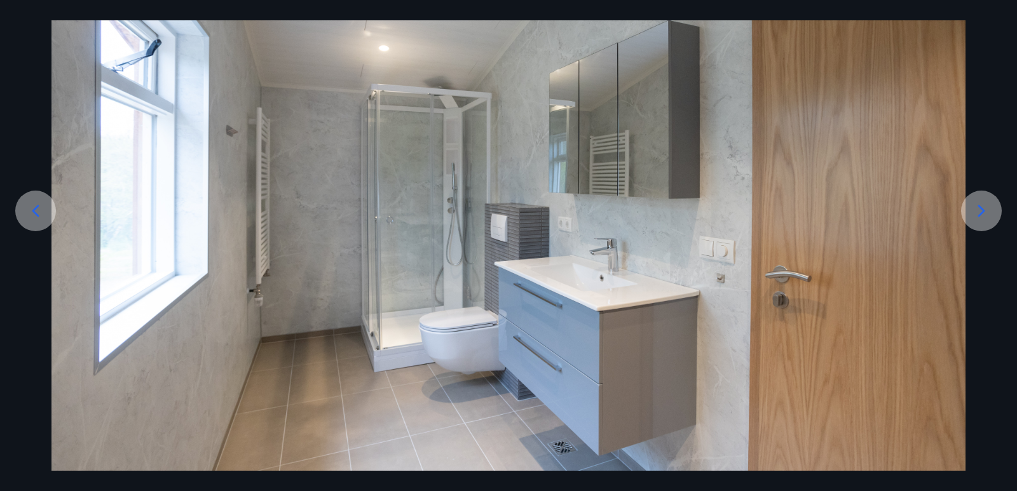
click at [984, 220] on icon at bounding box center [981, 211] width 20 height 20
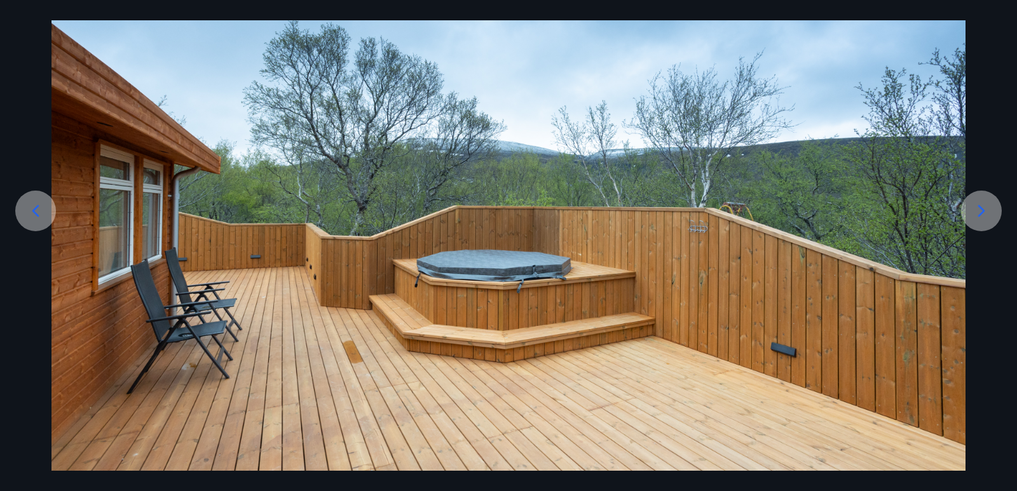
click at [984, 220] on icon at bounding box center [981, 211] width 20 height 20
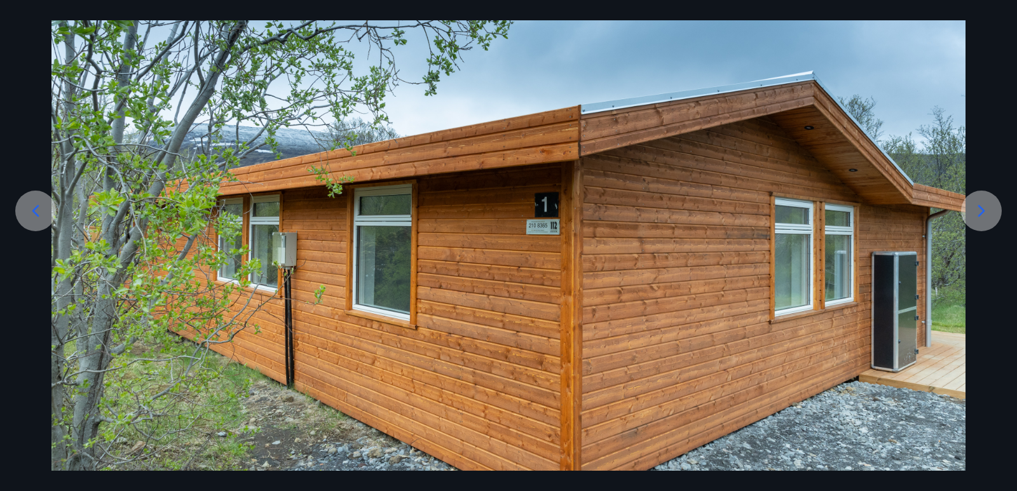
click at [984, 220] on icon at bounding box center [981, 211] width 20 height 20
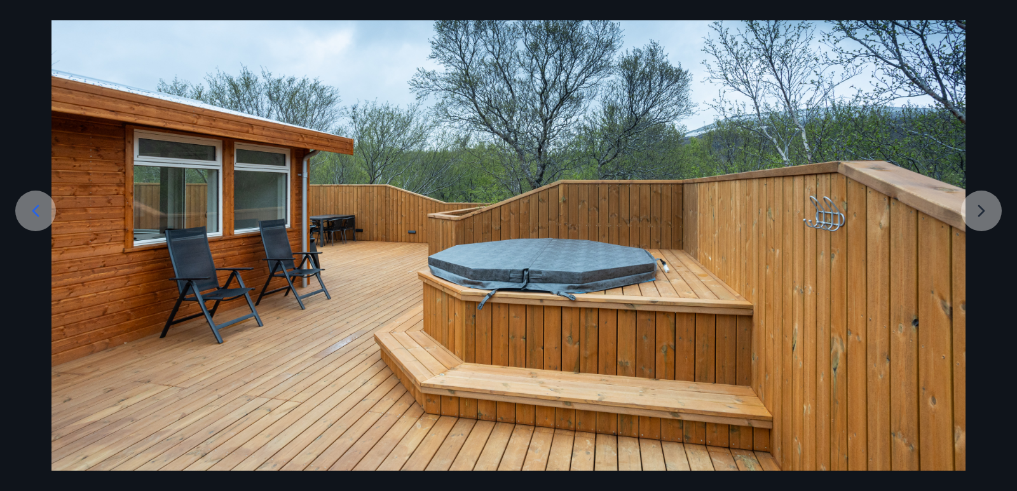
click at [984, 220] on div at bounding box center [508, 219] width 1017 height 508
click at [563, 69] on img at bounding box center [508, 219] width 914 height 508
click at [970, 11] on div "15 af 15" at bounding box center [508, 245] width 1017 height 491
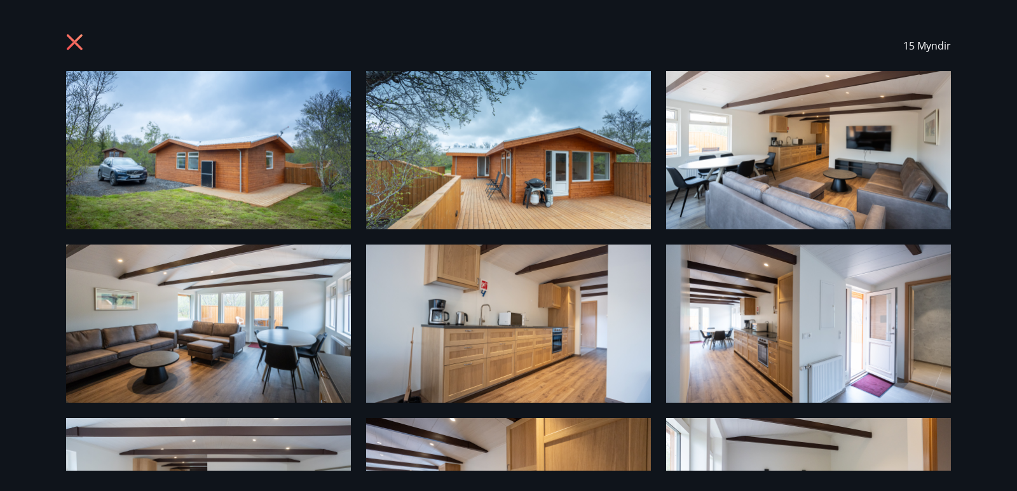
click at [78, 39] on icon at bounding box center [75, 42] width 16 height 16
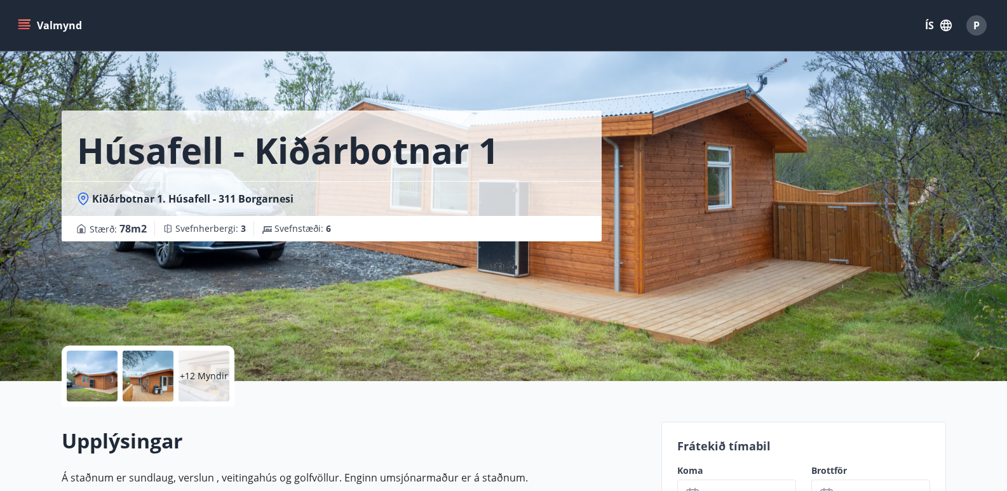
click at [29, 21] on icon "menu" at bounding box center [24, 25] width 13 height 13
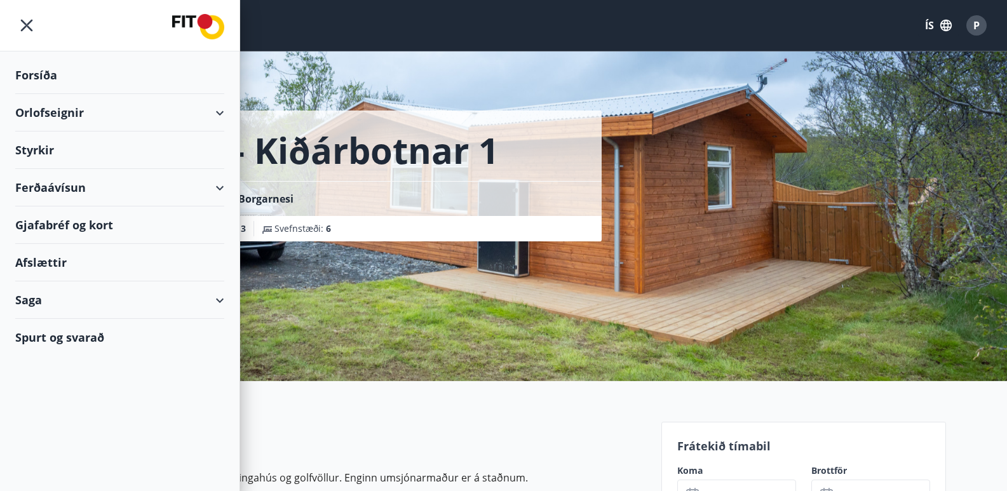
click at [123, 108] on div "Orlofseignir" at bounding box center [119, 112] width 209 height 37
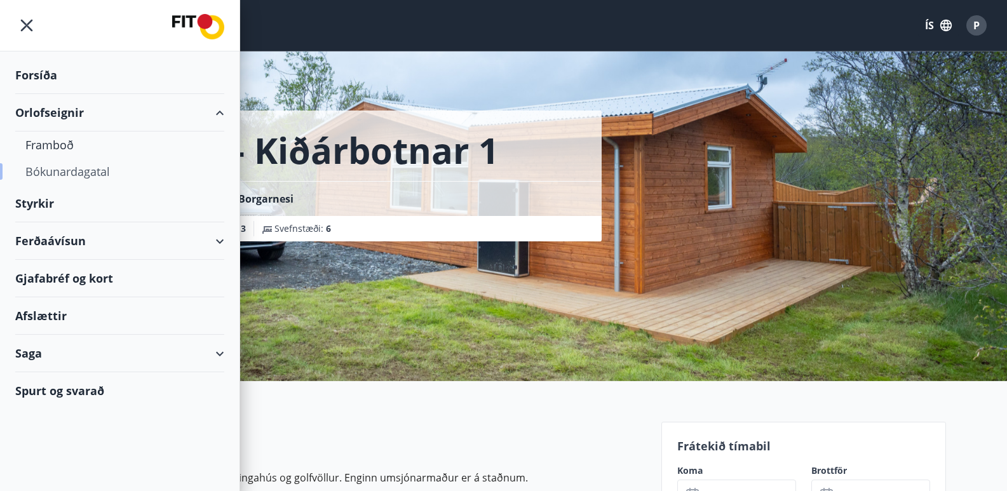
click at [60, 174] on div "Bókunardagatal" at bounding box center [119, 171] width 189 height 27
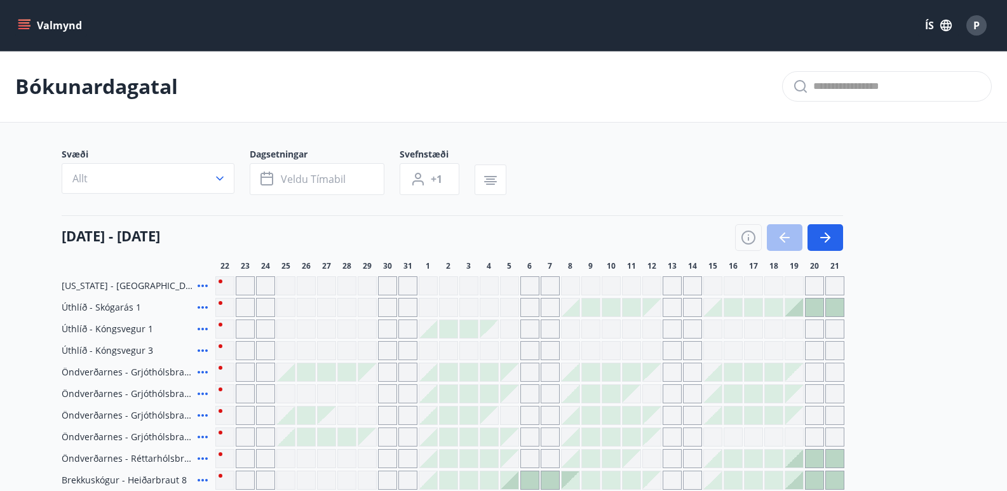
click at [815, 241] on button "button" at bounding box center [826, 237] width 36 height 27
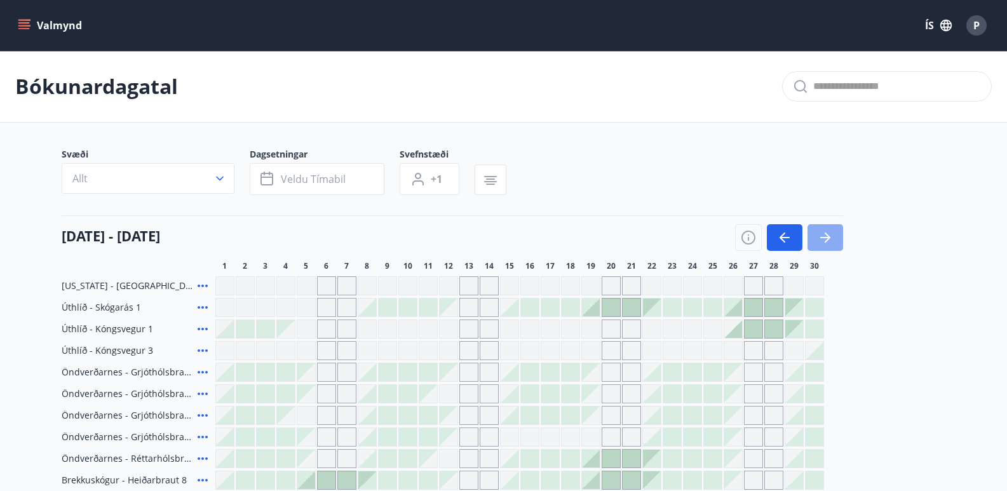
click at [837, 231] on button "button" at bounding box center [826, 237] width 36 height 27
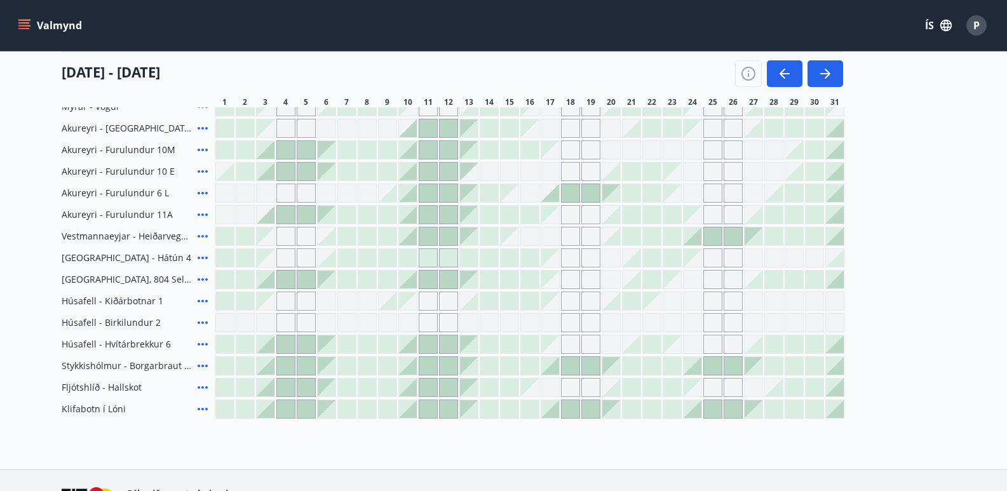
scroll to position [529, 0]
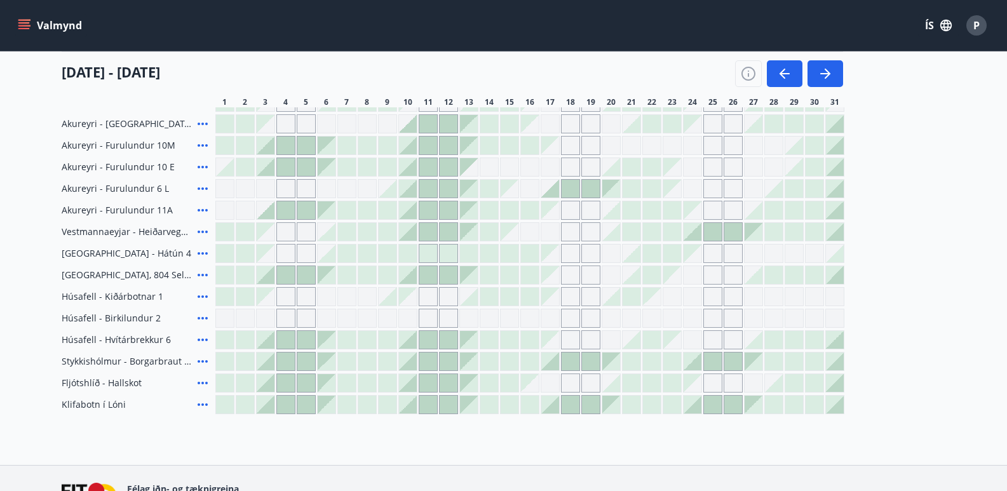
click at [714, 318] on div "Gráir dagar eru ekki bókanlegir" at bounding box center [712, 318] width 19 height 19
click at [755, 315] on div at bounding box center [529, 318] width 629 height 19
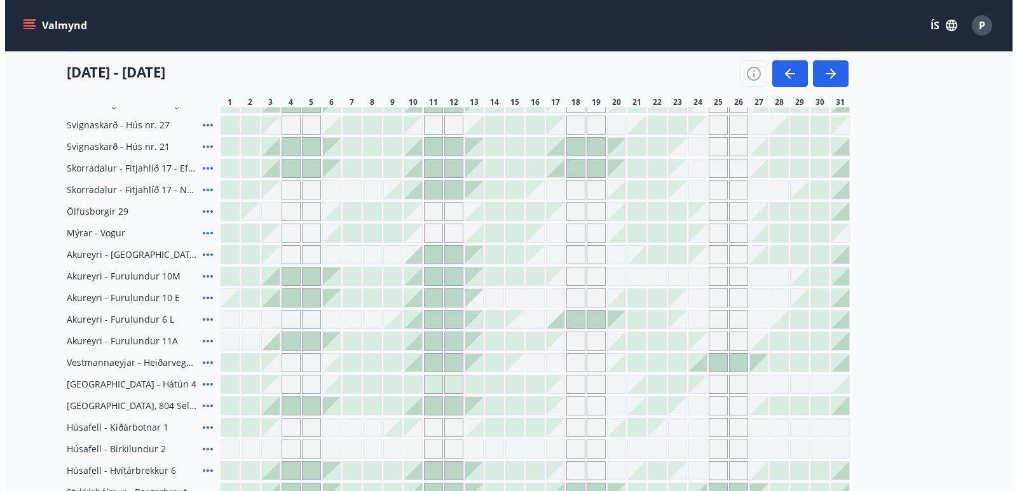
scroll to position [504, 0]
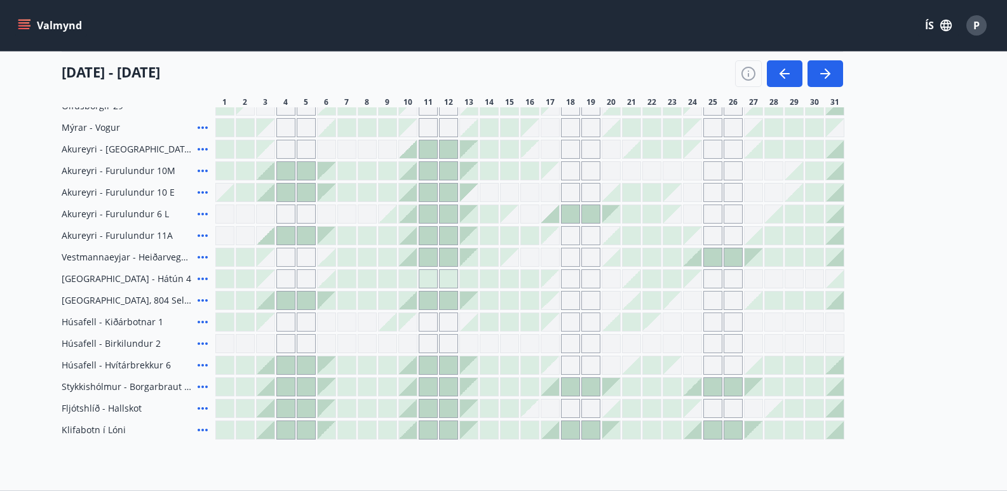
click at [204, 365] on icon at bounding box center [202, 365] width 15 height 15
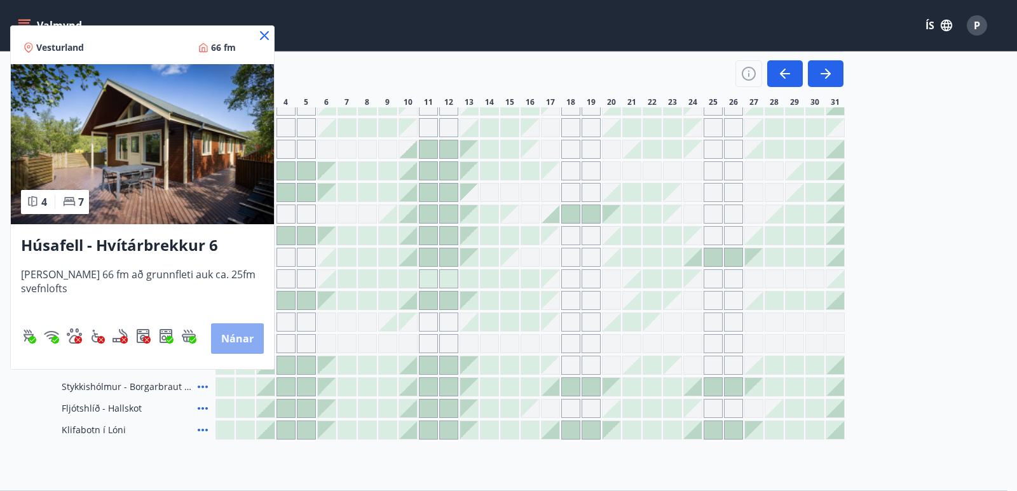
click at [236, 341] on button "Nánar" at bounding box center [237, 338] width 53 height 30
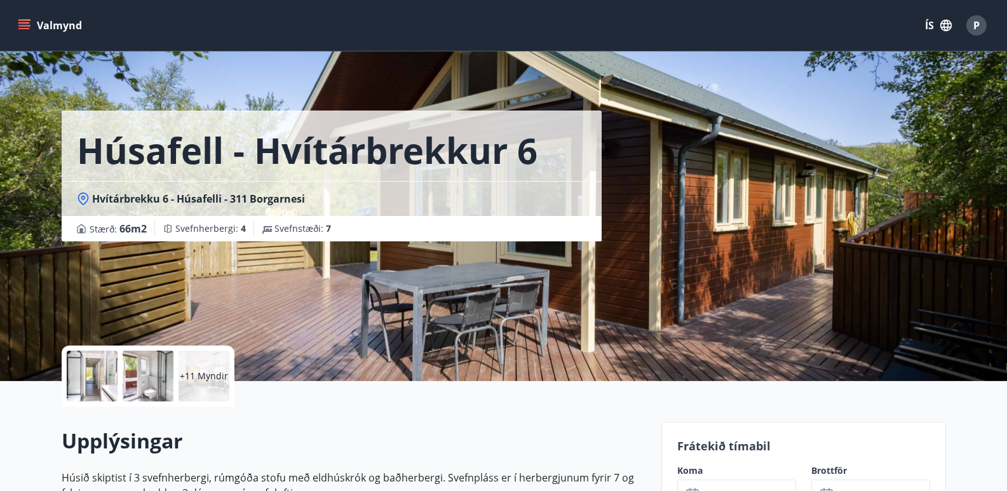
click at [25, 17] on button "Valmynd" at bounding box center [51, 25] width 72 height 23
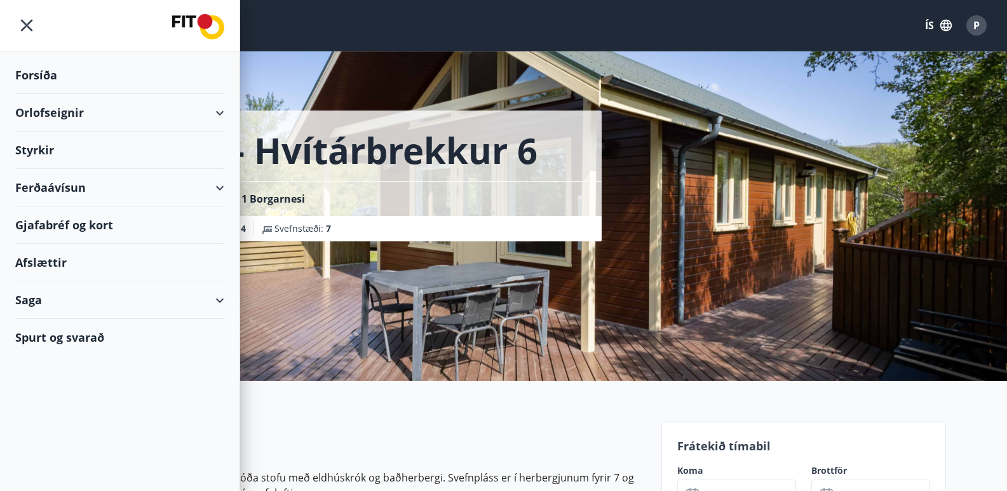
click at [661, 423] on div "Frátekið tímabil Koma ​ ​ Brottför ​ ​" at bounding box center [803, 474] width 285 height 105
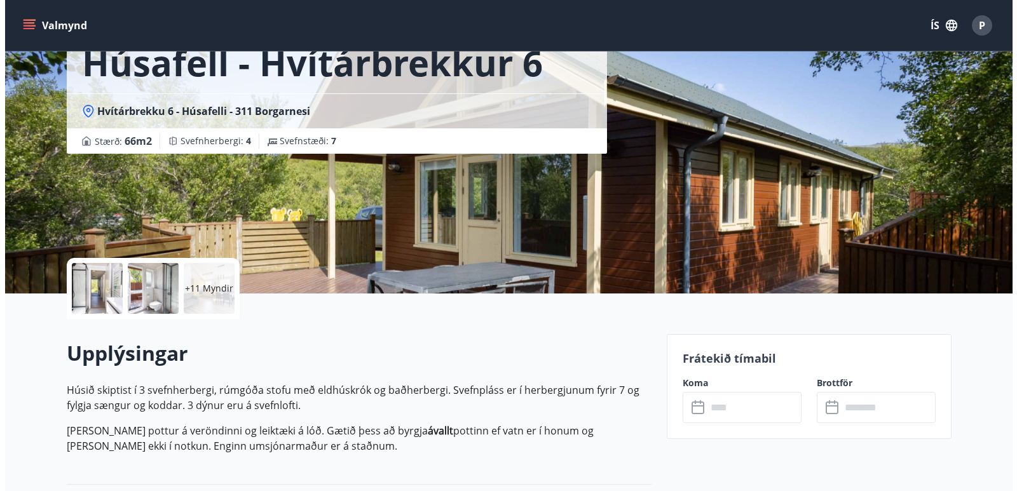
scroll to position [212, 0]
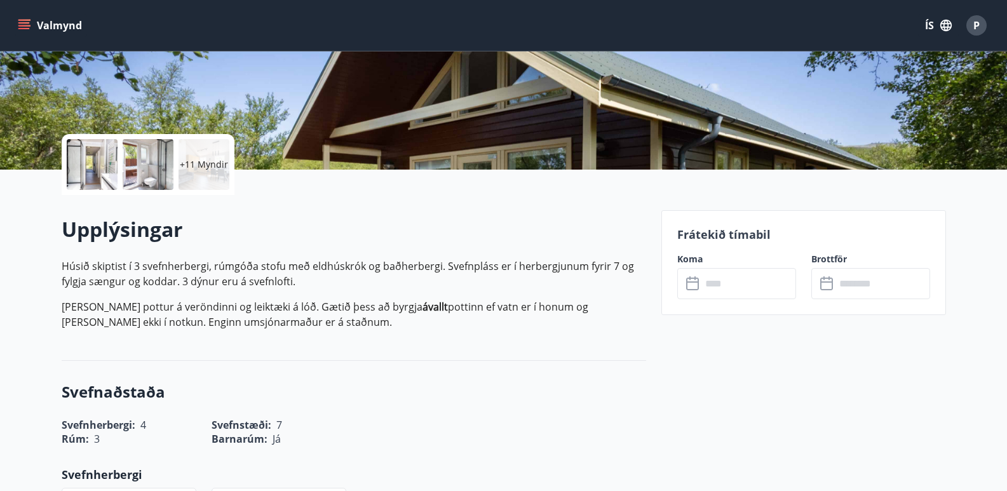
click at [705, 289] on input "text" at bounding box center [748, 283] width 95 height 31
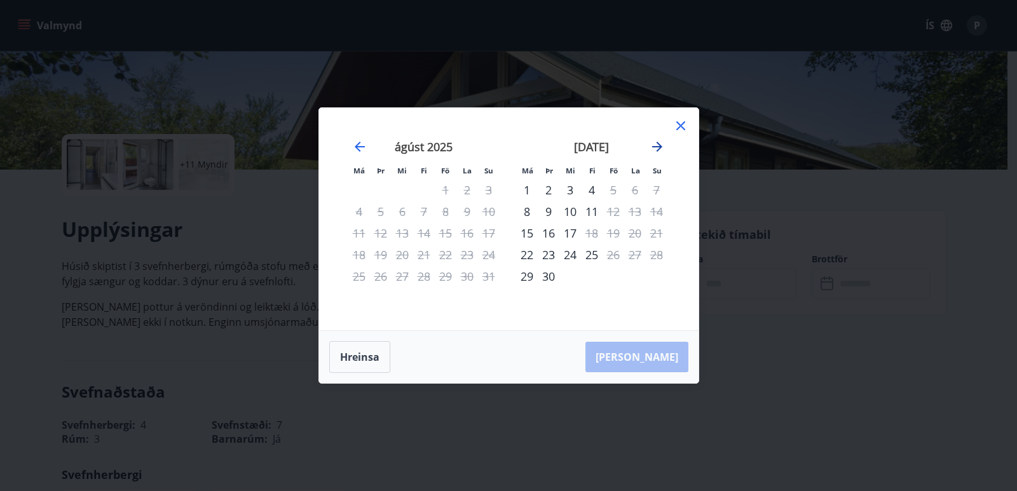
click at [658, 147] on icon "Move forward to switch to the next month." at bounding box center [657, 147] width 10 height 10
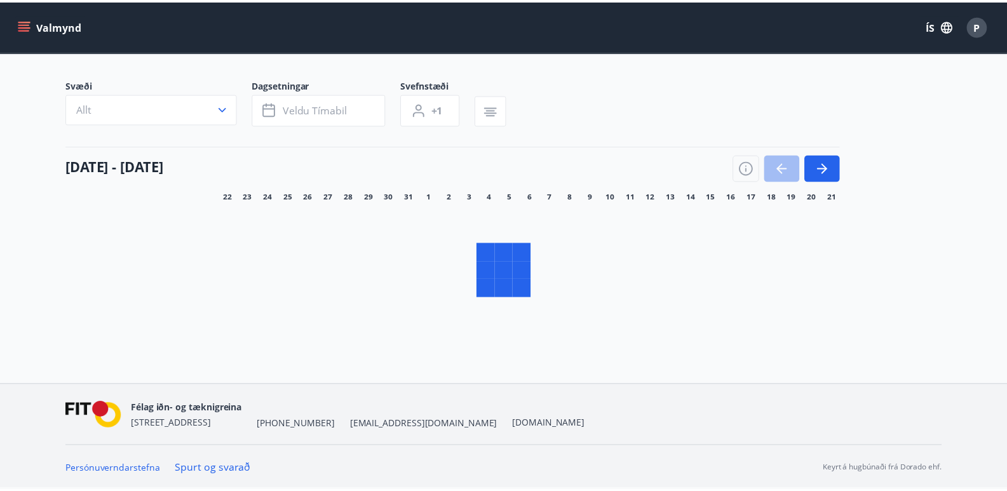
scroll to position [67, 0]
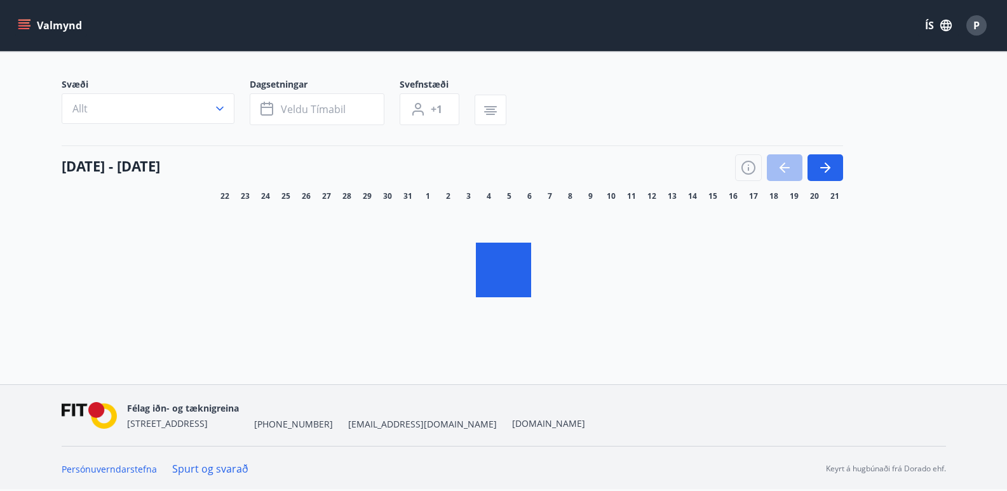
click at [827, 160] on button "button" at bounding box center [826, 167] width 36 height 27
click at [224, 111] on icon "button" at bounding box center [219, 108] width 13 height 13
click at [296, 111] on div "Suðurnes Erlendis Höfuðborgarsvæðið [GEOGRAPHIC_DATA] [GEOGRAPHIC_DATA] [GEOGRA…" at bounding box center [503, 245] width 1007 height 491
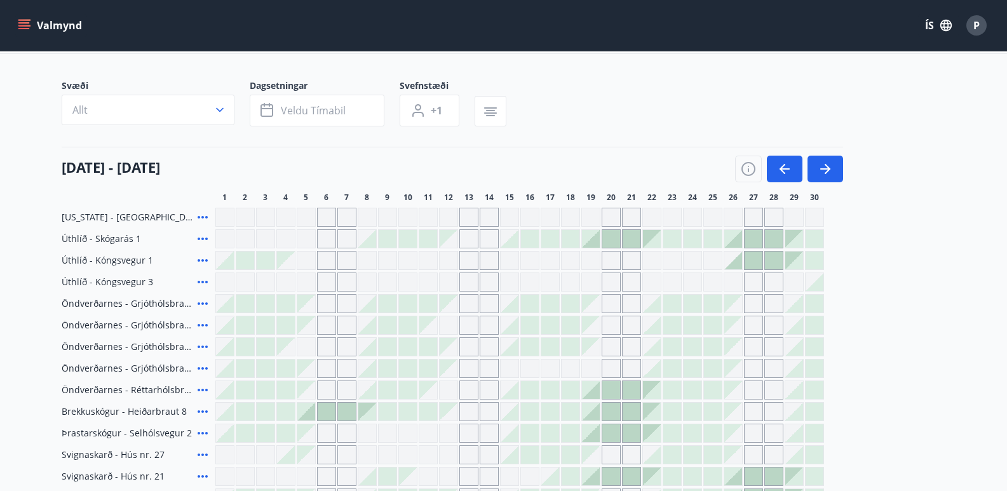
scroll to position [0, 0]
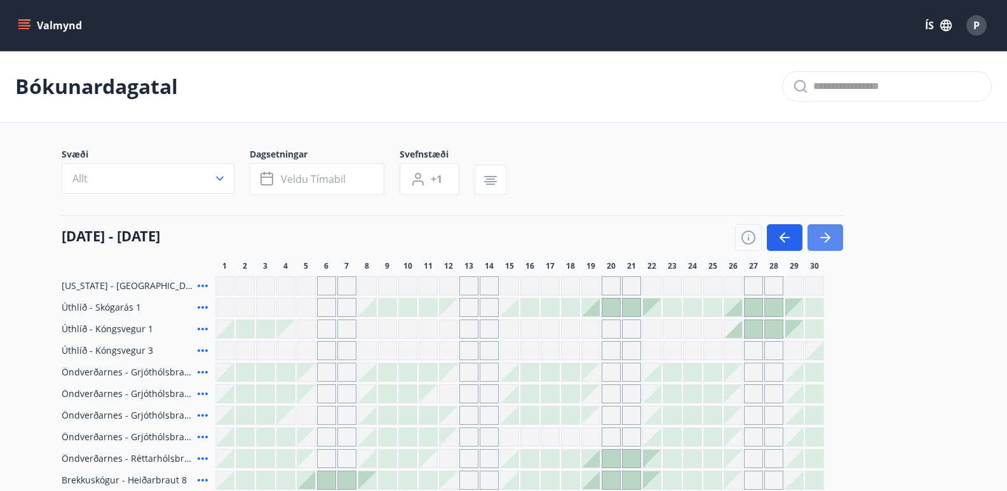
click at [835, 236] on button "button" at bounding box center [826, 237] width 36 height 27
